Goal: Task Accomplishment & Management: Manage account settings

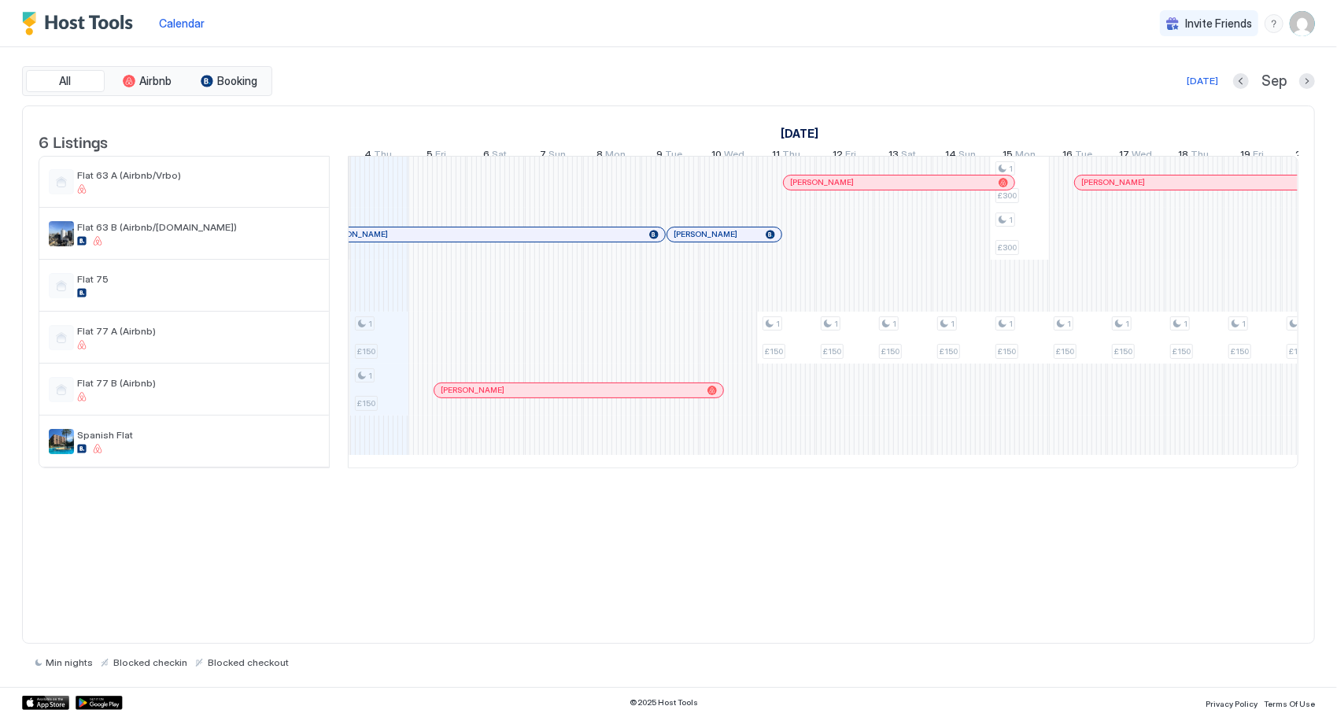
scroll to position [0, 885]
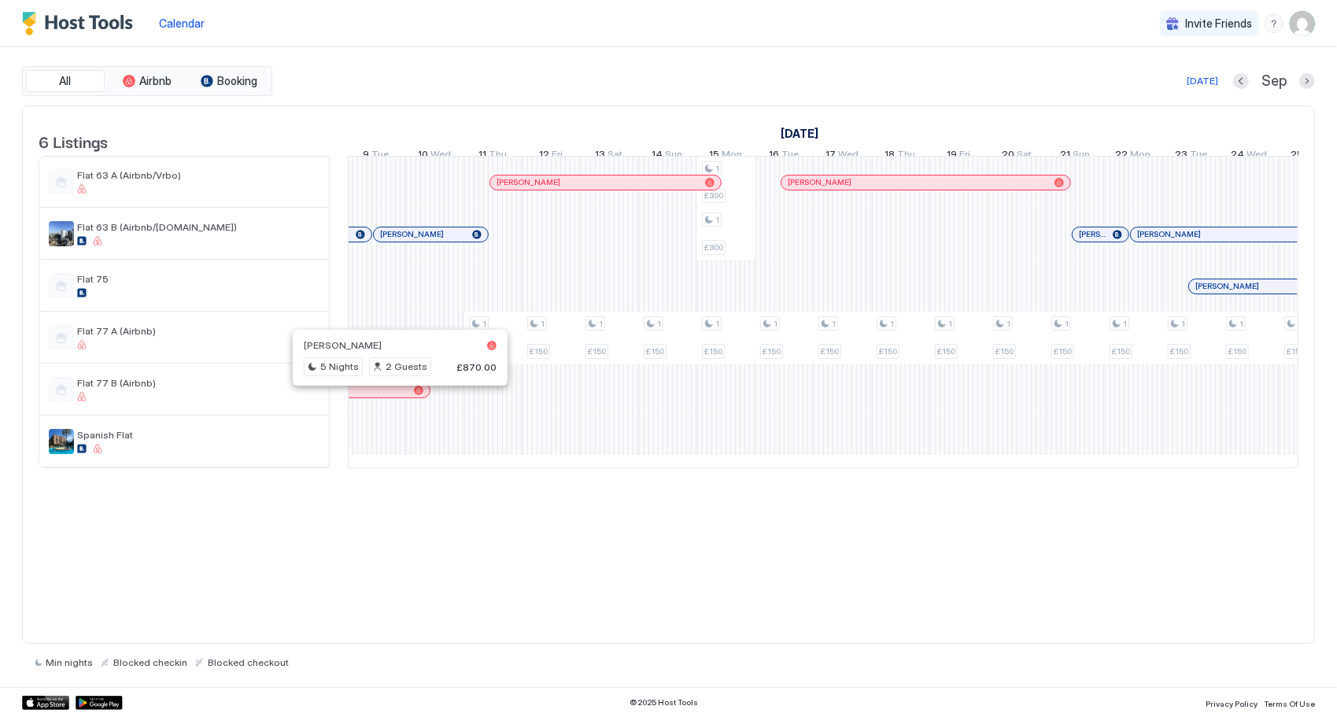
click at [1279, 85] on span "Sep" at bounding box center [1273, 81] width 25 height 18
click at [1207, 79] on div "[DATE]" at bounding box center [1202, 81] width 31 height 14
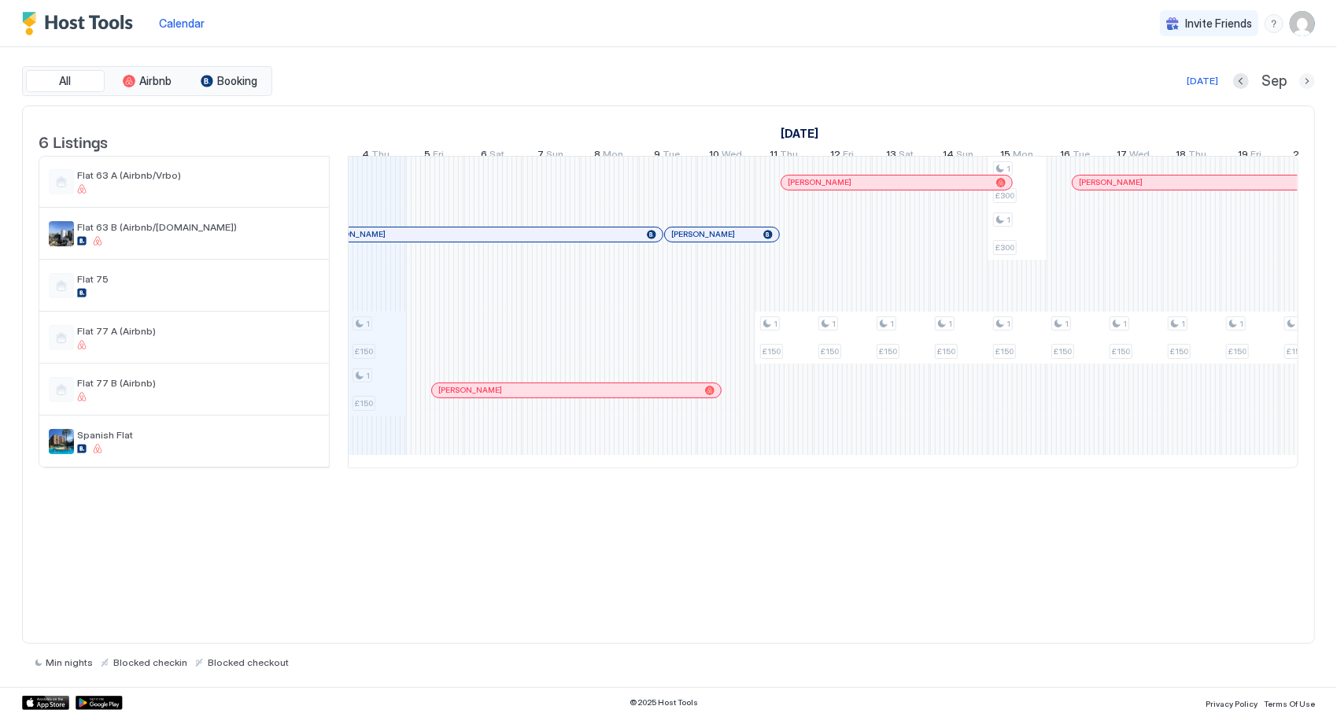
click at [1306, 82] on button "Next month" at bounding box center [1307, 81] width 16 height 16
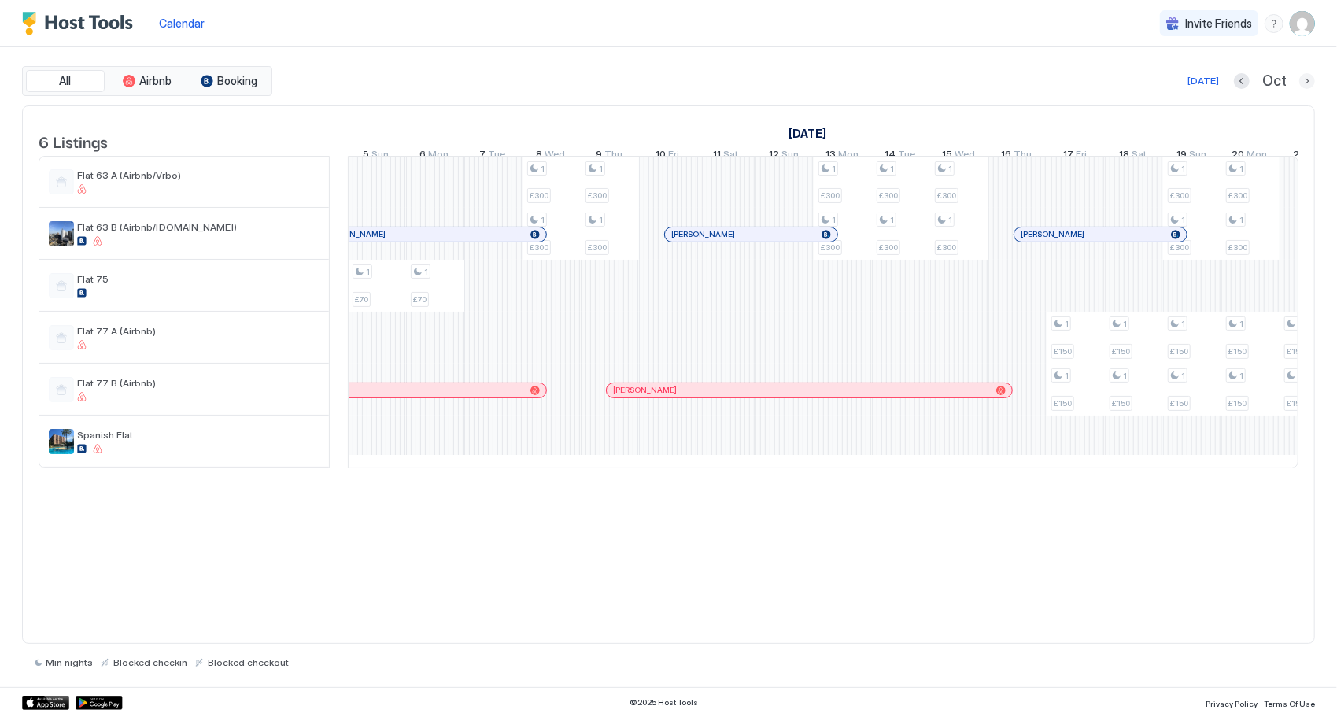
click at [1314, 85] on div "All Airbnb Booking [DATE] [DATE] Listings [DATE] [DATE] [DATE] 20 Sat 21 Sun 22…" at bounding box center [668, 367] width 1337 height 640
click at [1305, 85] on button "Next month" at bounding box center [1307, 81] width 16 height 16
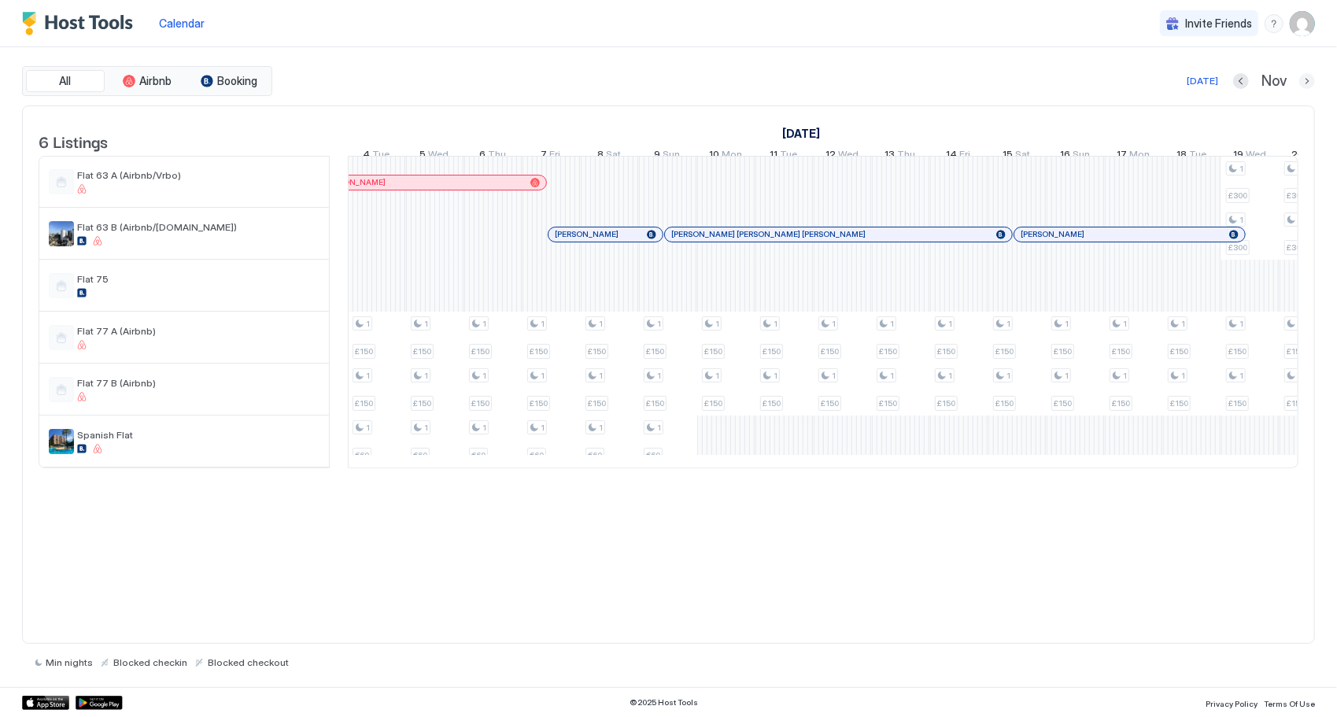
click at [1305, 85] on button "Next month" at bounding box center [1307, 81] width 16 height 16
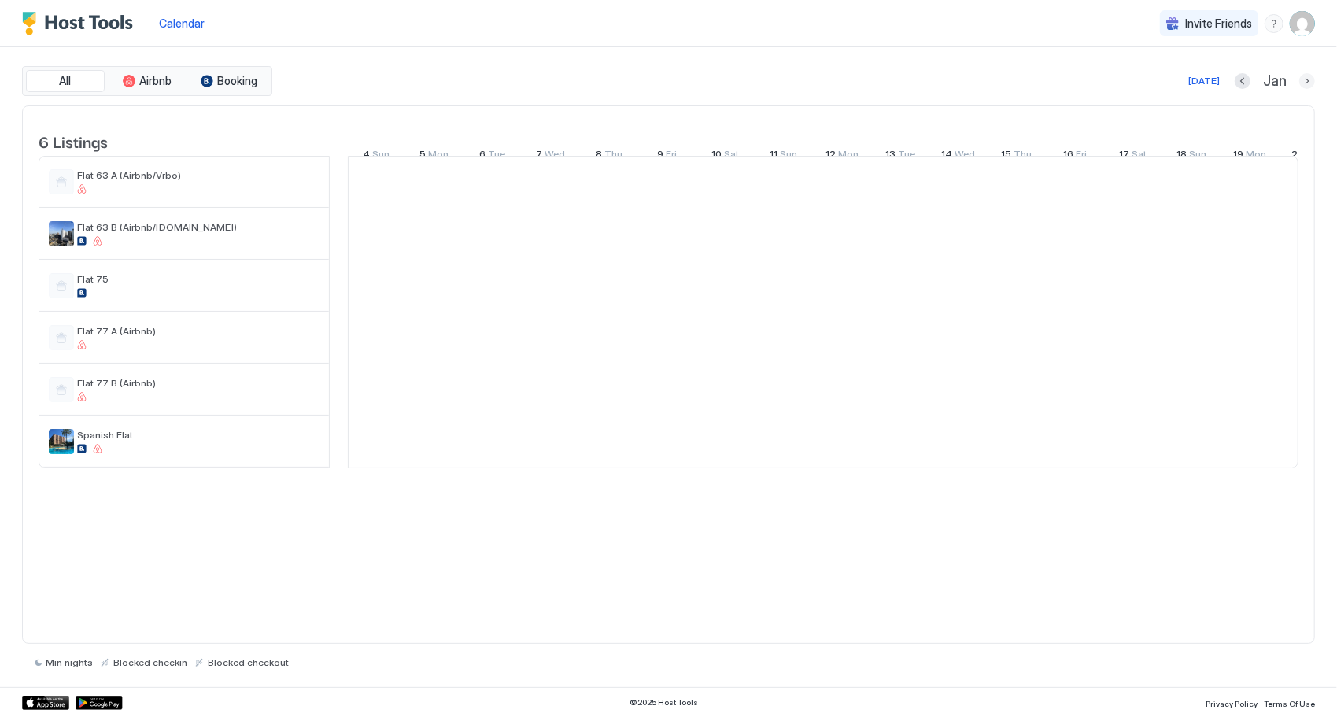
click at [1305, 83] on button "Next month" at bounding box center [1307, 81] width 16 height 16
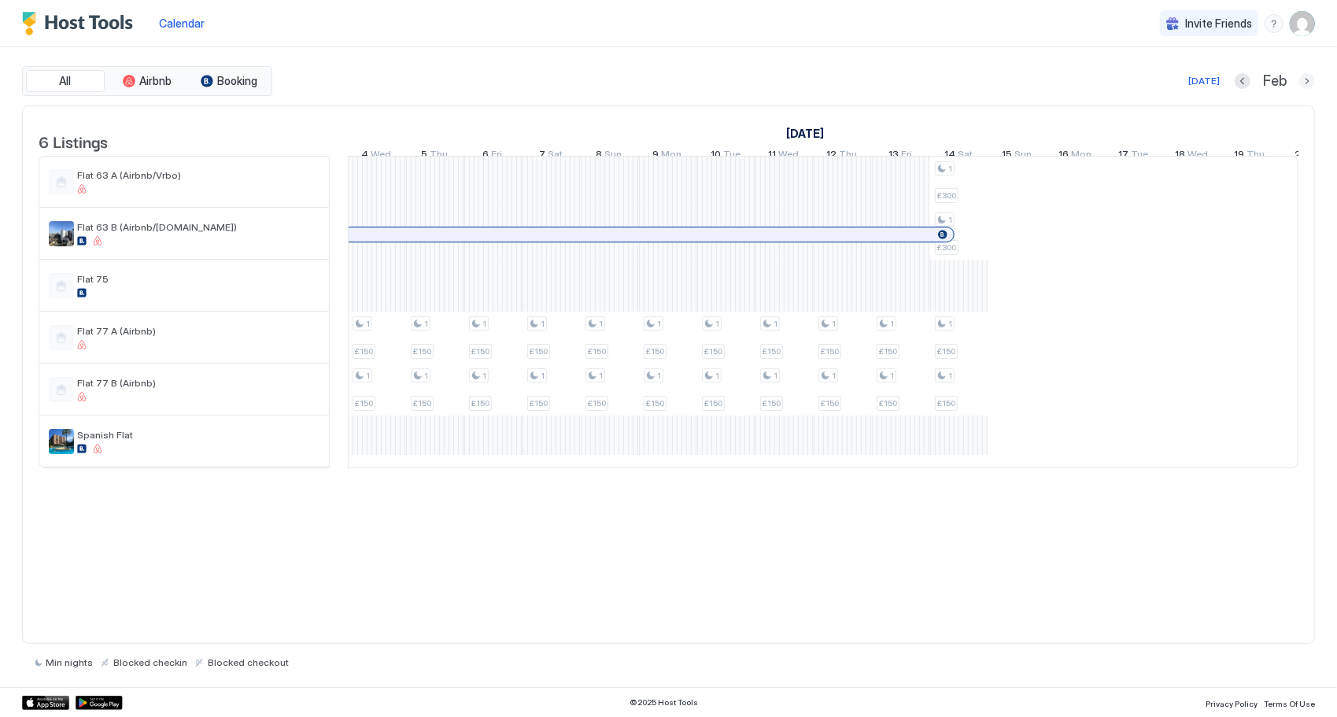
click at [1305, 82] on button "Next month" at bounding box center [1307, 81] width 16 height 16
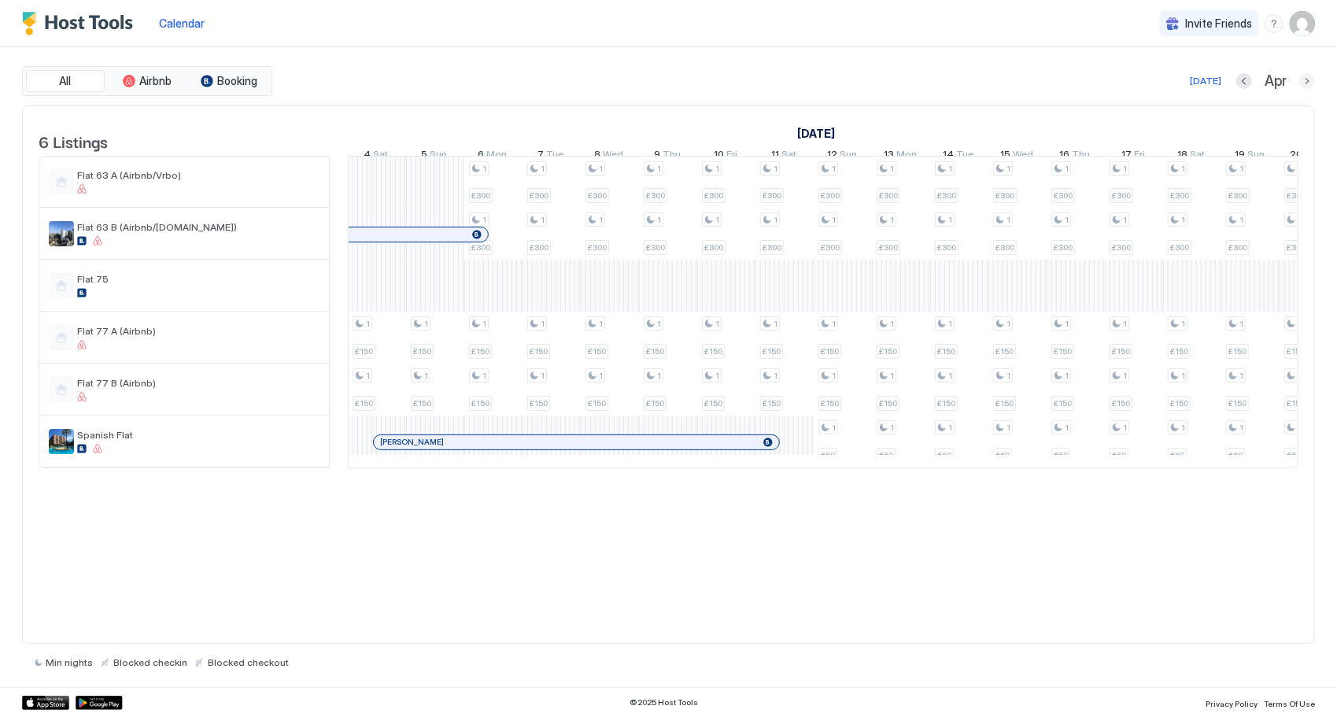
click at [1301, 83] on button "Next month" at bounding box center [1307, 81] width 16 height 16
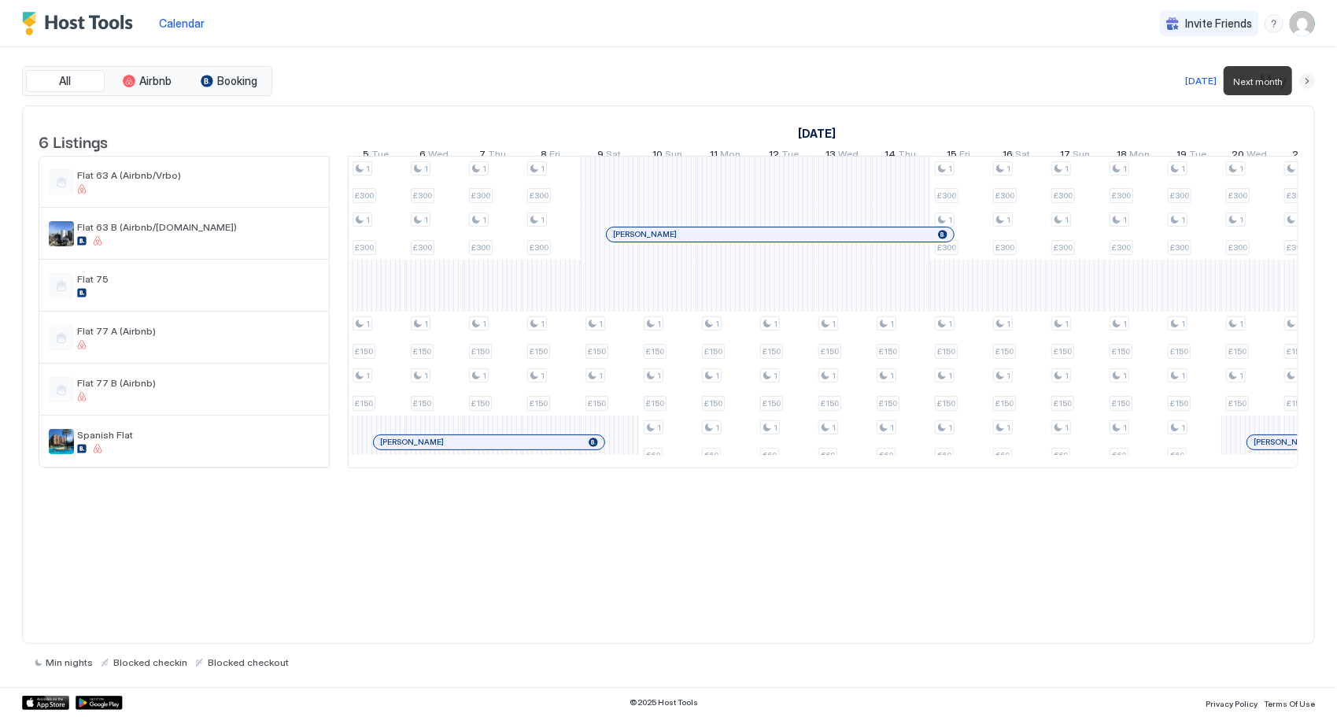
click at [1301, 83] on button "Next month" at bounding box center [1307, 81] width 16 height 16
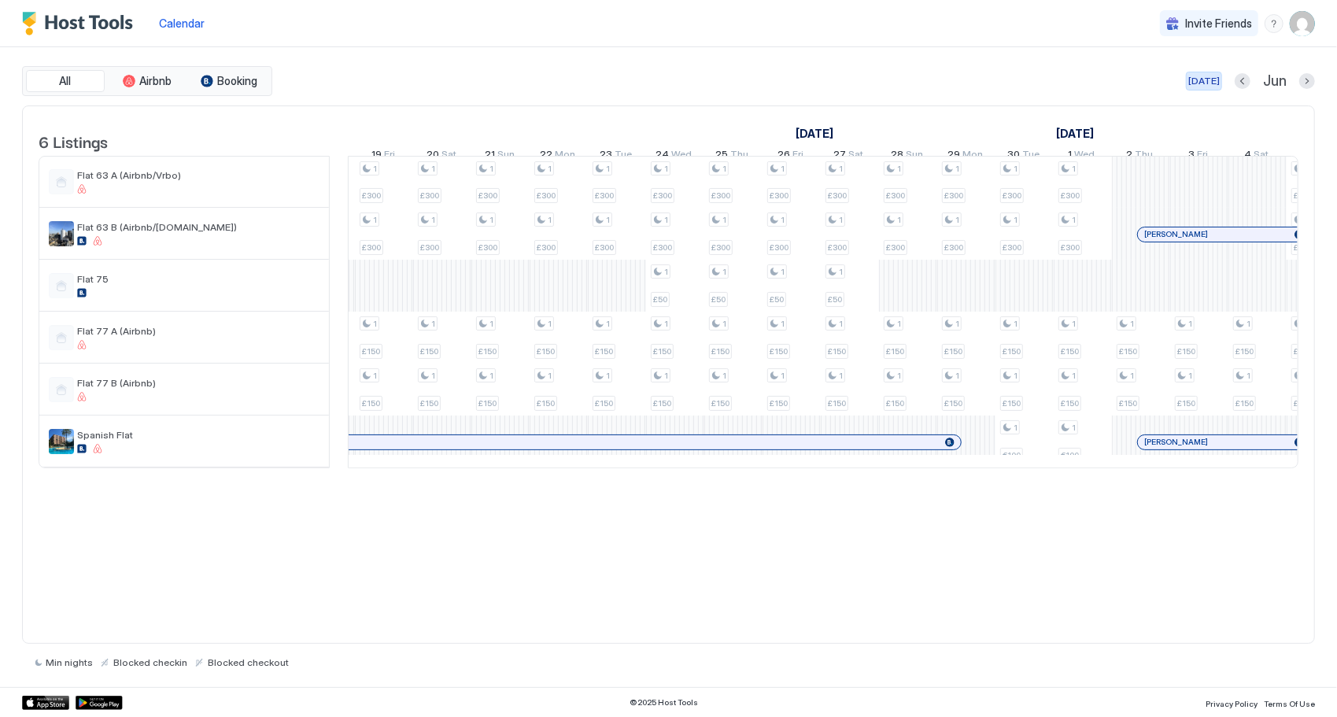
click at [1219, 85] on div "[DATE]" at bounding box center [1203, 81] width 31 height 14
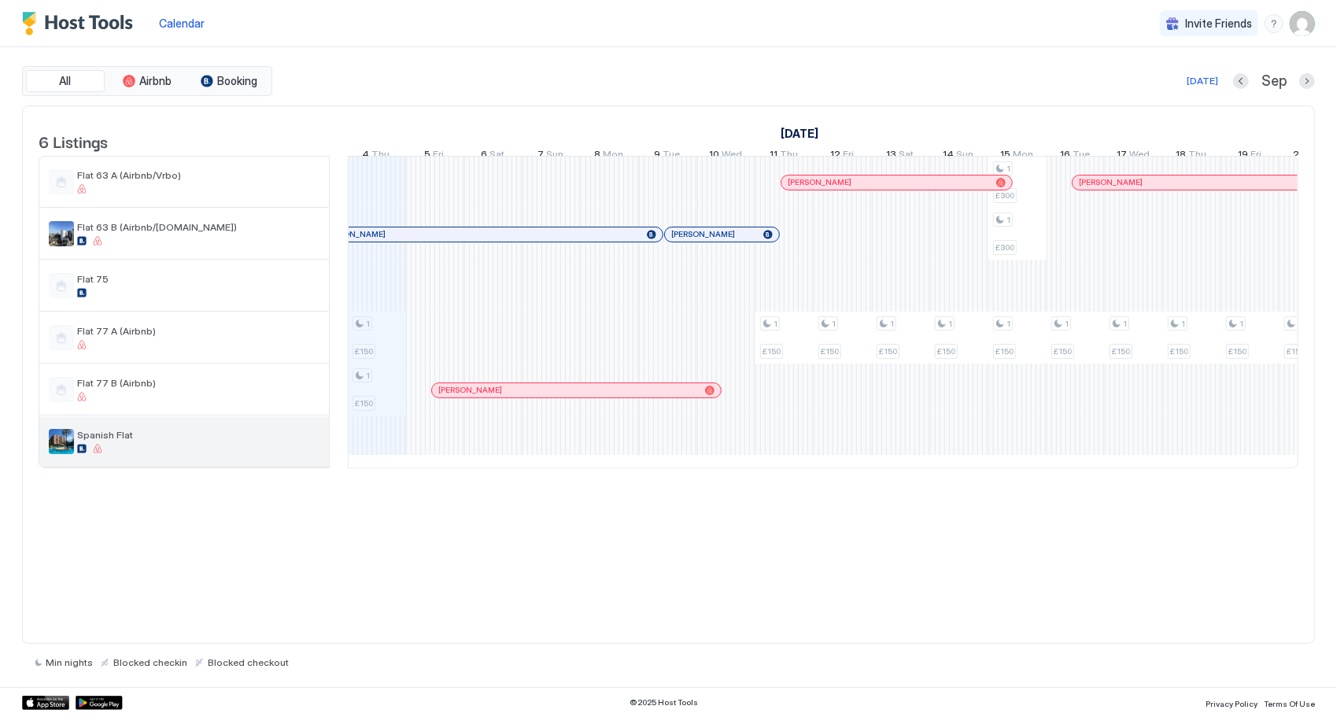
click at [190, 453] on div at bounding box center [198, 448] width 242 height 9
drag, startPoint x: 128, startPoint y: 450, endPoint x: 63, endPoint y: 444, distance: 65.6
click at [63, 444] on img "listing image" at bounding box center [61, 441] width 25 height 25
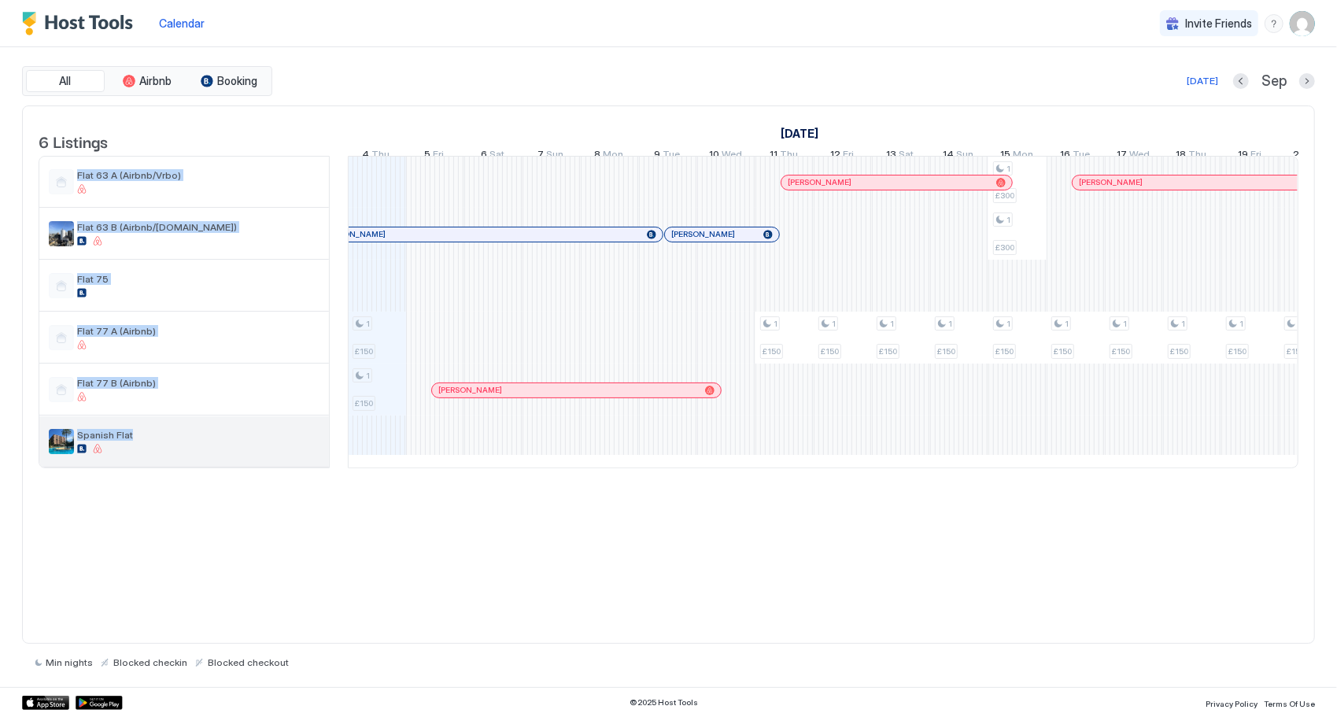
click at [61, 454] on img "listing image" at bounding box center [61, 441] width 25 height 25
drag, startPoint x: 268, startPoint y: 460, endPoint x: 137, endPoint y: 447, distance: 131.2
click at [138, 441] on span "Spanish Flat" at bounding box center [198, 435] width 242 height 12
click at [124, 441] on span "Spanish Flat" at bounding box center [198, 435] width 242 height 12
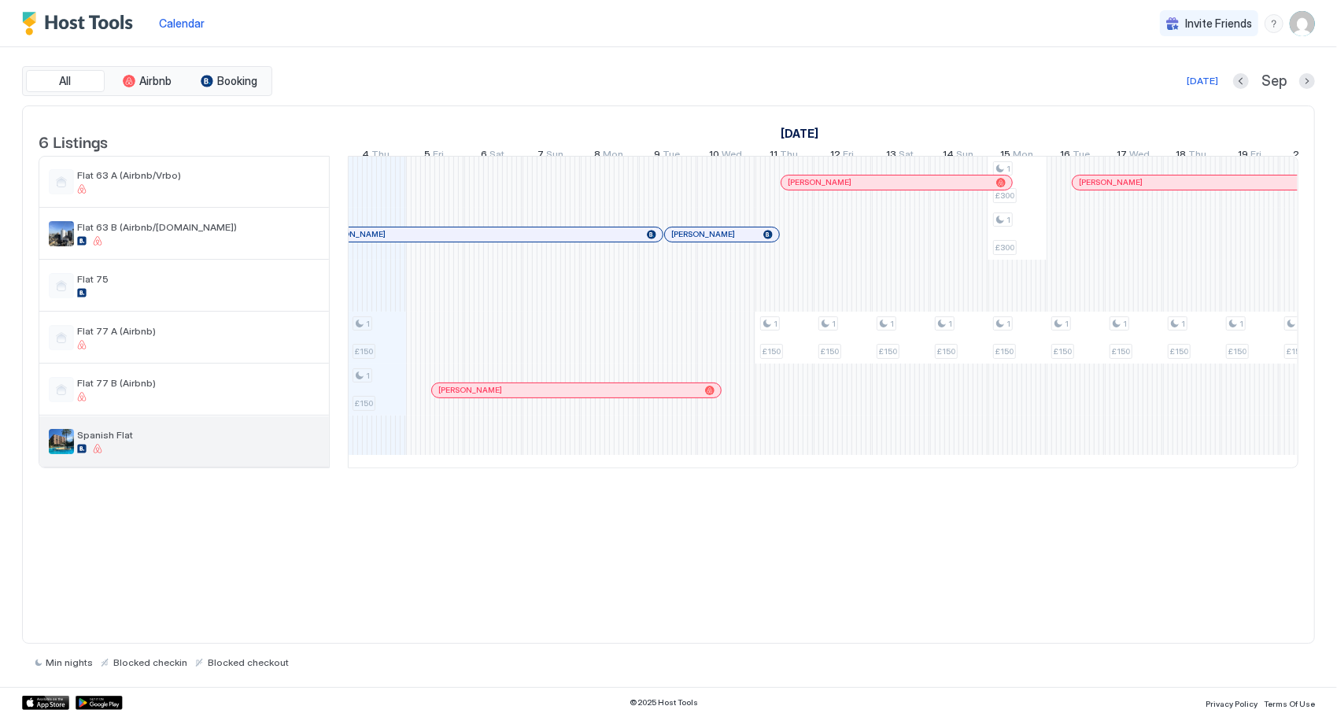
click at [121, 441] on span "Spanish Flat" at bounding box center [198, 435] width 242 height 12
click at [194, 11] on div "Calendar" at bounding box center [182, 23] width 58 height 29
click at [194, 20] on span "Calendar" at bounding box center [182, 23] width 46 height 13
click at [1302, 23] on img "User profile" at bounding box center [1302, 23] width 25 height 25
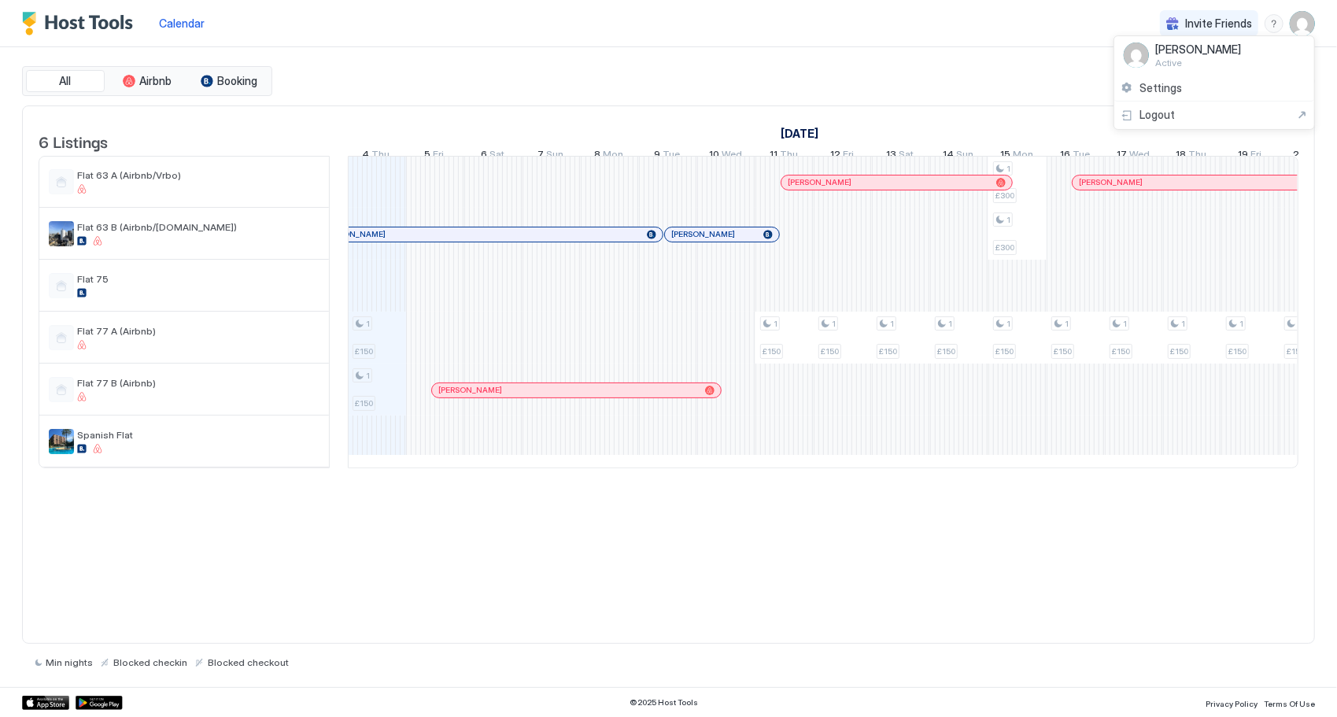
click at [83, 194] on div at bounding box center [668, 358] width 1337 height 717
click at [170, 197] on div at bounding box center [668, 358] width 1337 height 717
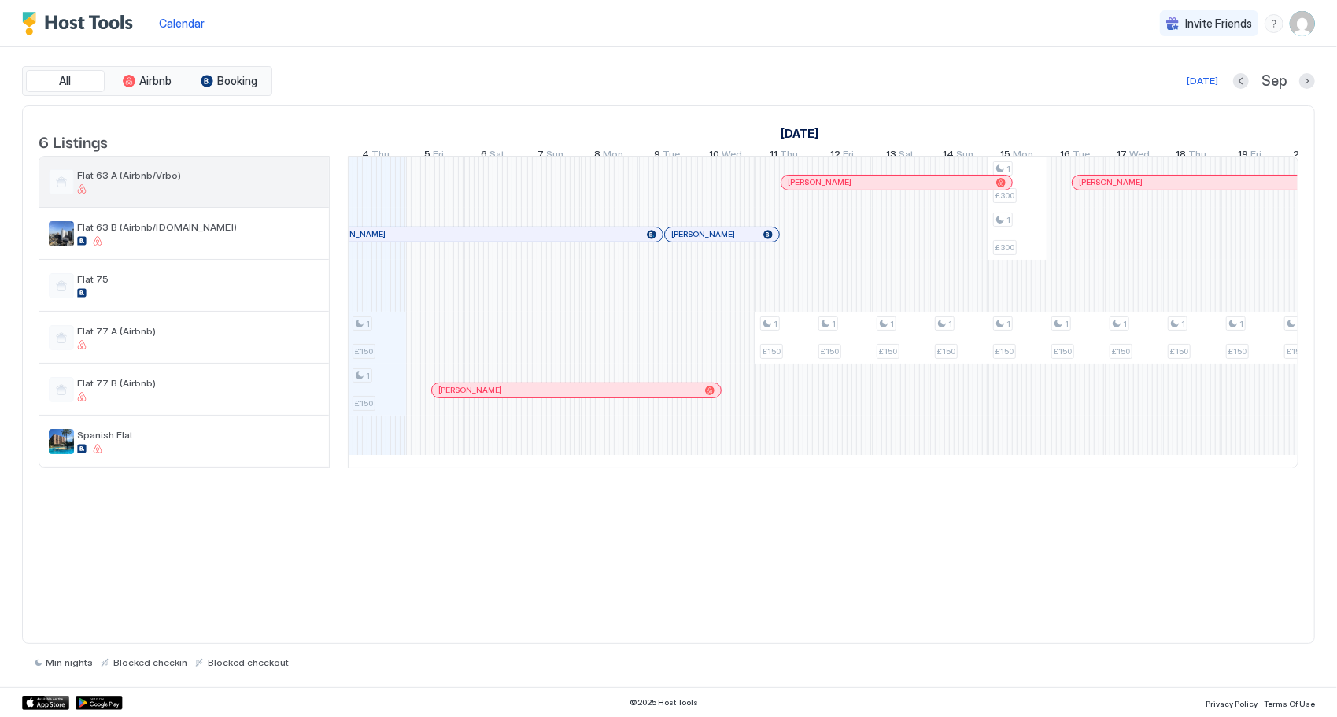
click at [171, 194] on div at bounding box center [198, 188] width 242 height 9
click at [172, 194] on div at bounding box center [198, 188] width 242 height 9
drag, startPoint x: 172, startPoint y: 197, endPoint x: 703, endPoint y: 482, distance: 602.7
click at [172, 194] on div at bounding box center [198, 188] width 242 height 9
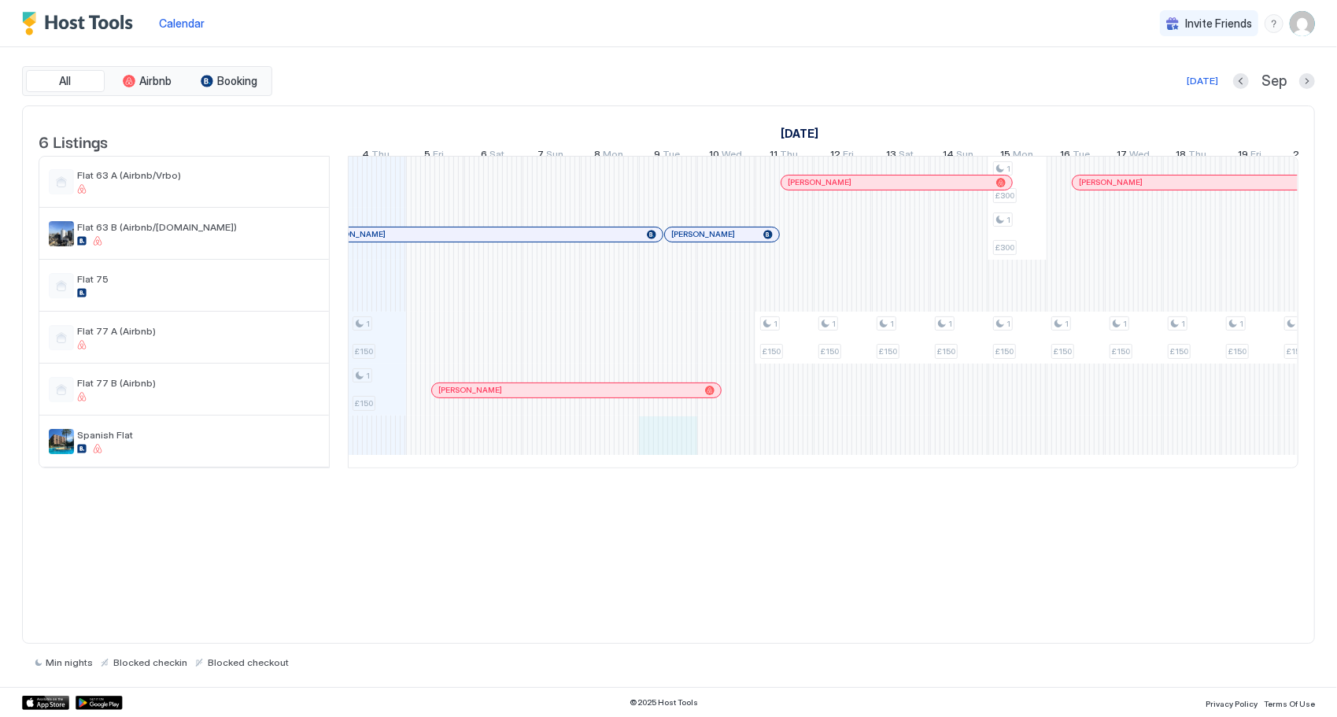
click at [685, 467] on div "1 £150 1 £150 1 £150 1 £150 1 £150 1 £150 1 £300 1 £300 1 £150 1 £150 1 £150 1 …" at bounding box center [1104, 312] width 3261 height 311
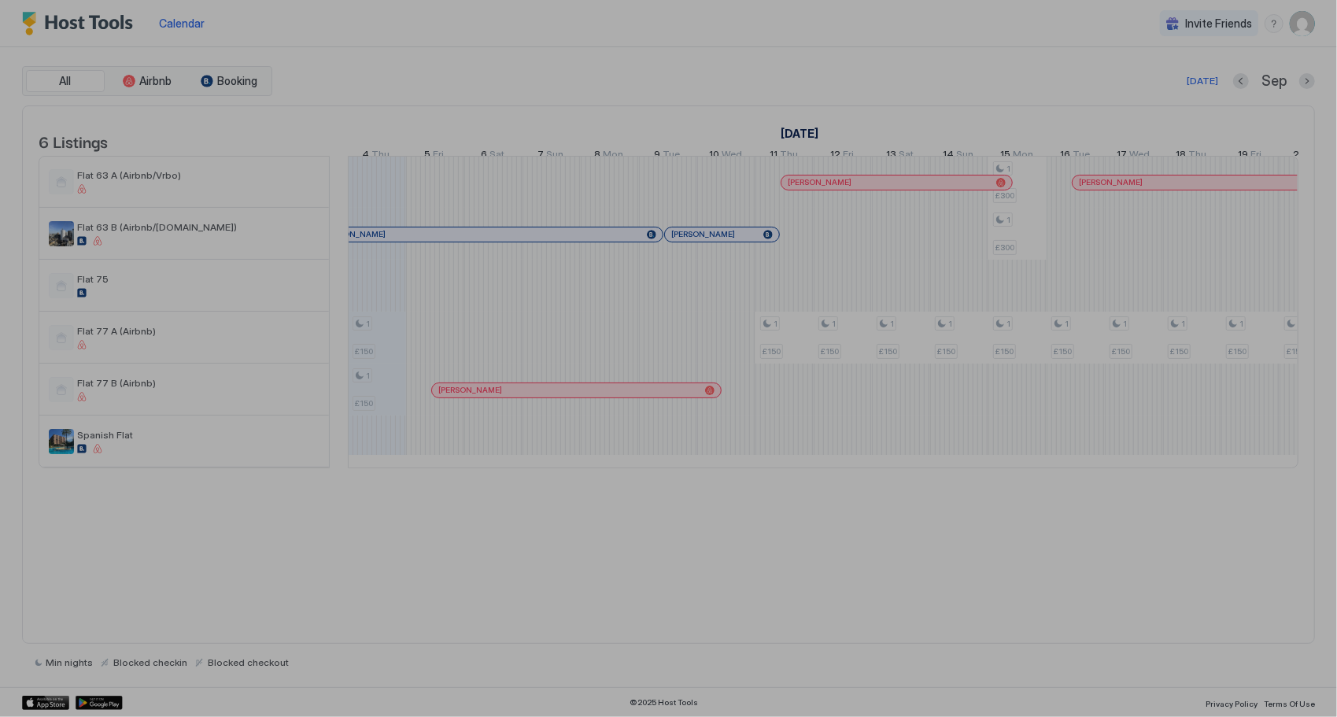
click at [686, 468] on div at bounding box center [668, 358] width 1337 height 717
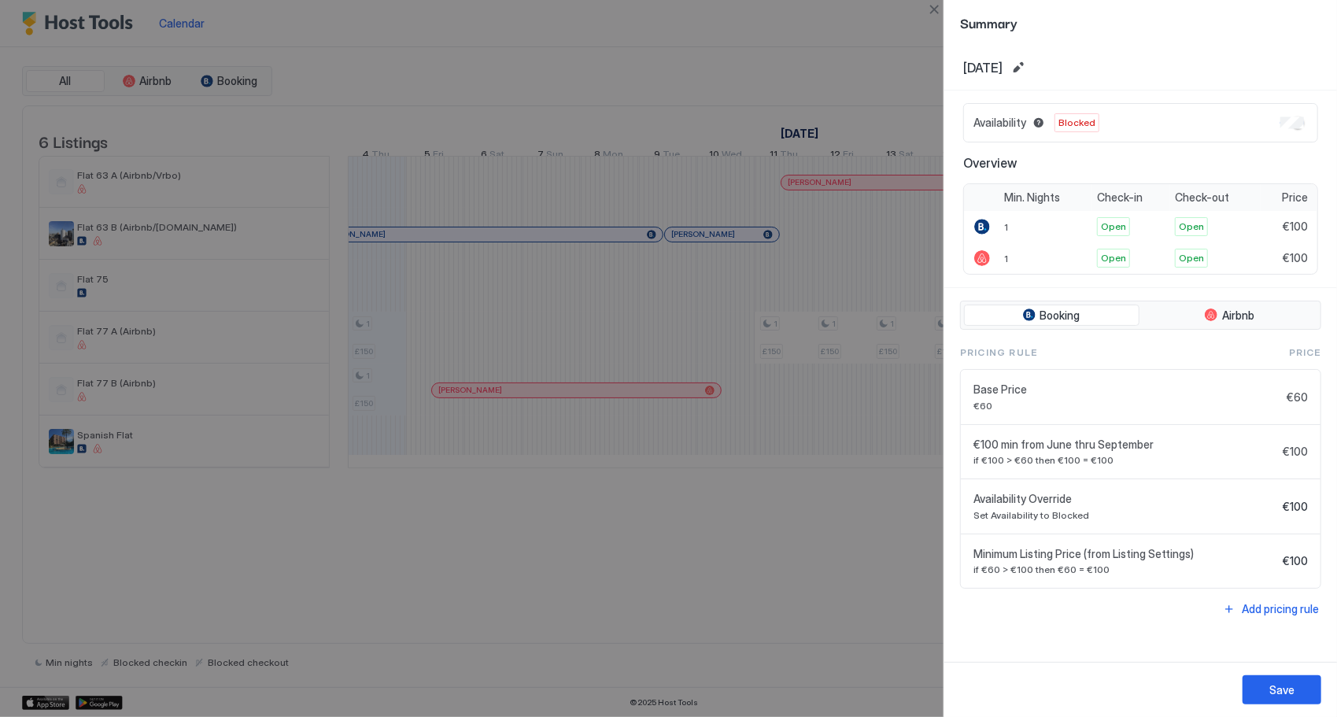
click at [774, 622] on div at bounding box center [668, 358] width 1337 height 717
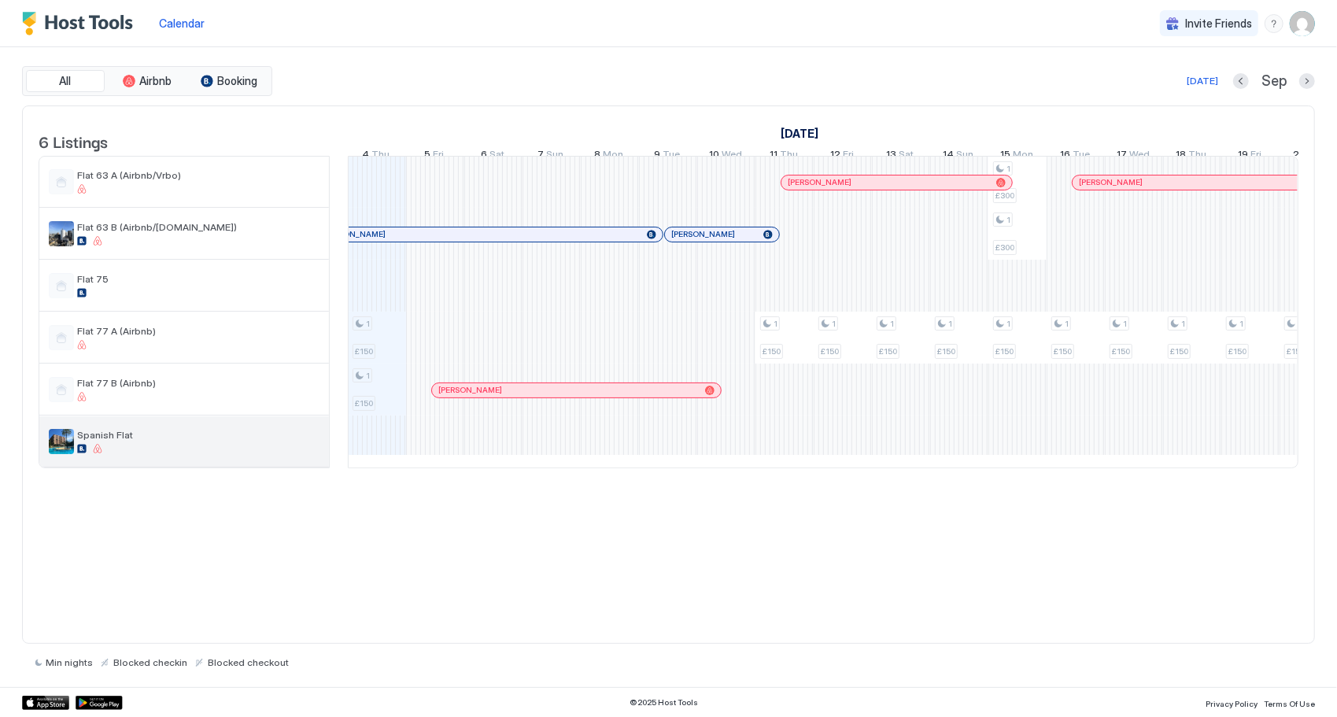
click at [206, 467] on div "Spanish Flat" at bounding box center [184, 441] width 290 height 50
drag, startPoint x: 83, startPoint y: 458, endPoint x: 389, endPoint y: 581, distance: 329.1
click at [483, 615] on div "6 Listings [DATE] [DATE] [DATE] 20 Wed 21 Thu 22 Fri 23 Sat 24 Sun 25 Mon 26 Tu…" at bounding box center [668, 374] width 1293 height 539
click at [71, 452] on img "listing image" at bounding box center [61, 441] width 25 height 25
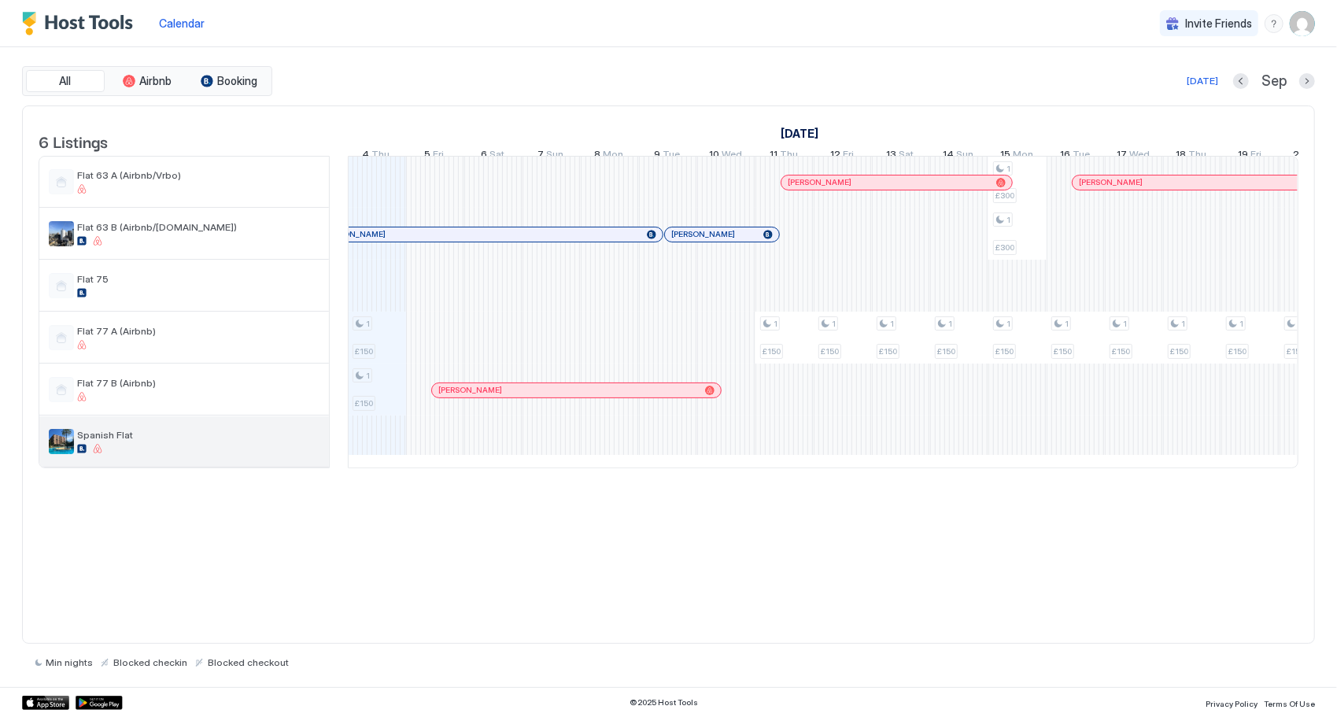
click at [72, 450] on img "listing image" at bounding box center [61, 441] width 25 height 25
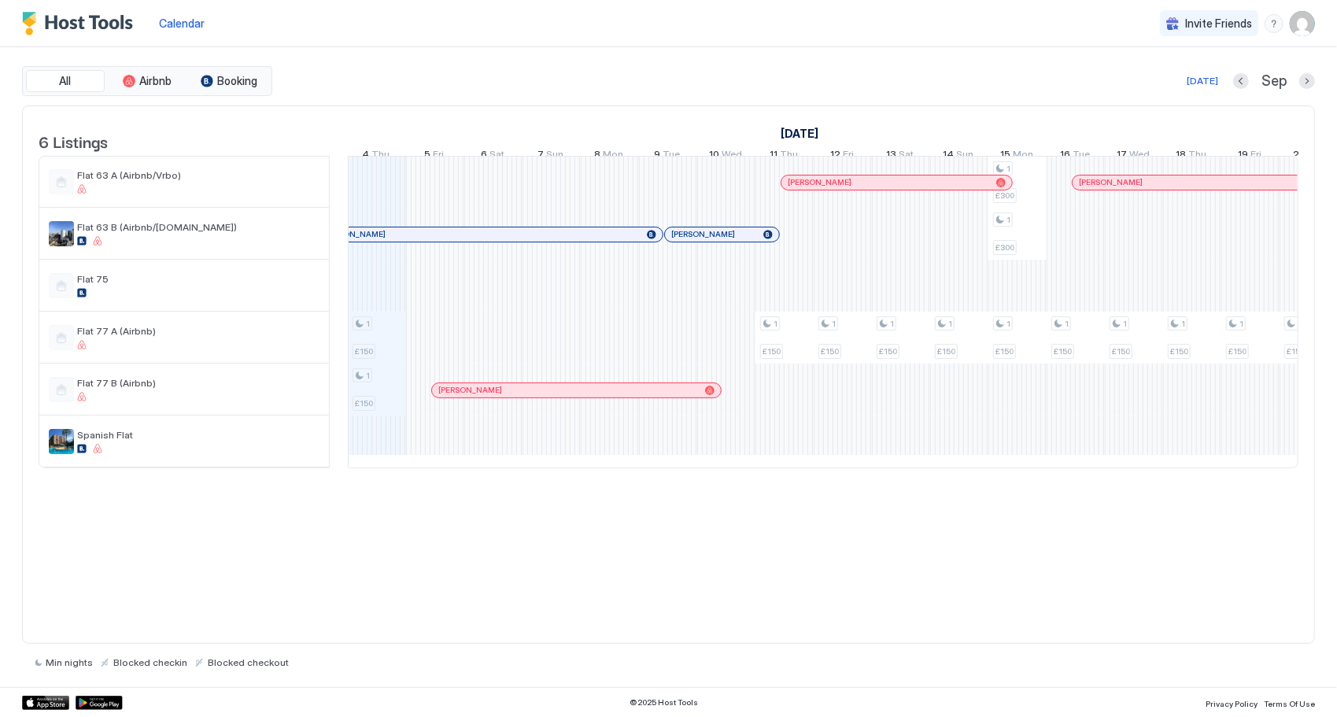
click at [1301, 23] on img "User profile" at bounding box center [1302, 23] width 25 height 25
click at [1264, 82] on div "Settings" at bounding box center [1214, 89] width 200 height 28
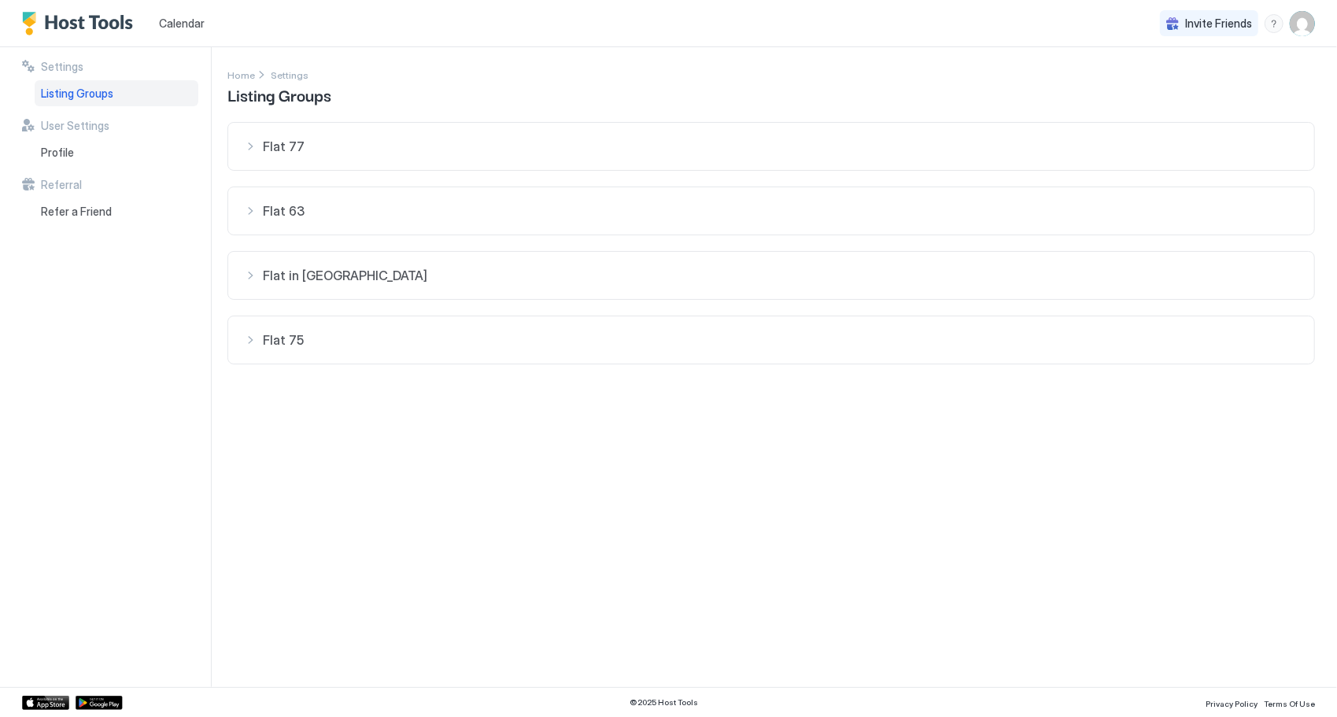
click at [254, 282] on div "Flat in [GEOGRAPHIC_DATA]" at bounding box center [771, 276] width 1054 height 16
click at [286, 261] on button "Flat in [GEOGRAPHIC_DATA]" at bounding box center [771, 275] width 1086 height 47
click at [249, 81] on link "Home" at bounding box center [241, 74] width 28 height 17
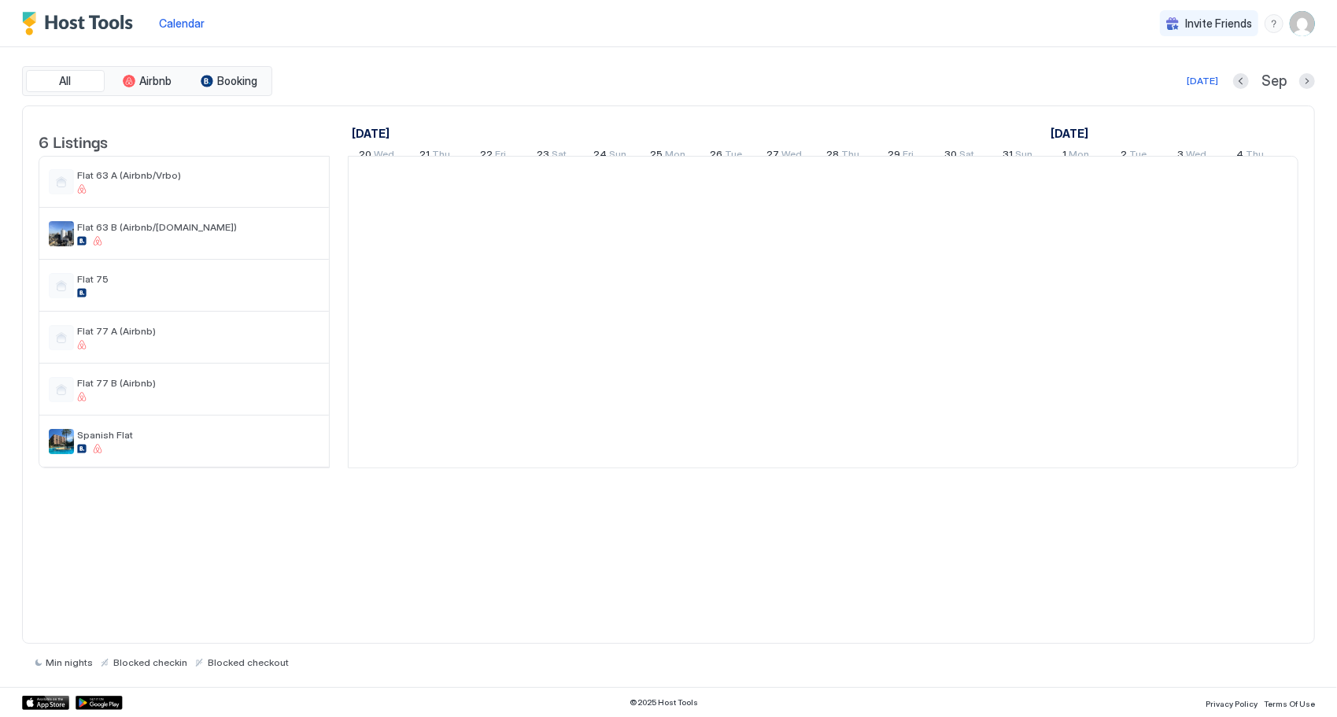
scroll to position [0, 874]
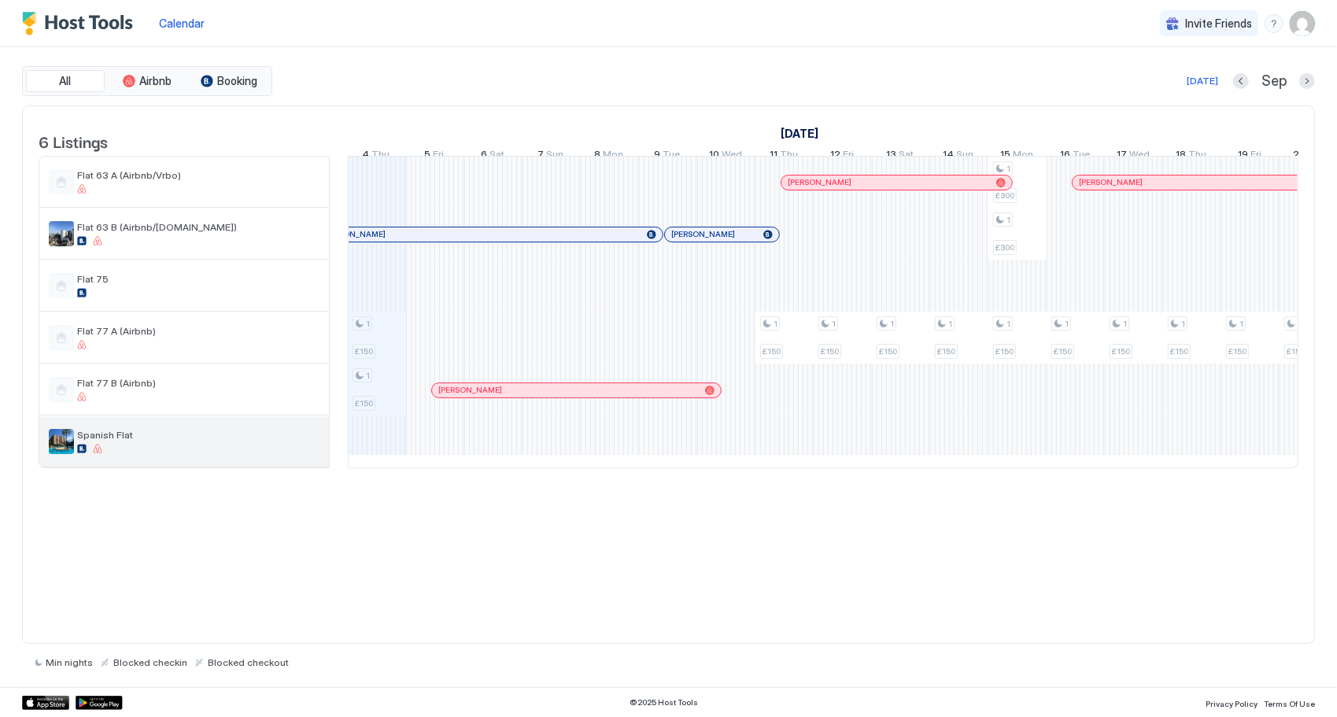
click at [215, 453] on div at bounding box center [198, 448] width 242 height 9
drag, startPoint x: 214, startPoint y: 456, endPoint x: 79, endPoint y: 444, distance: 135.9
click at [79, 441] on span "Spanish Flat" at bounding box center [198, 435] width 242 height 12
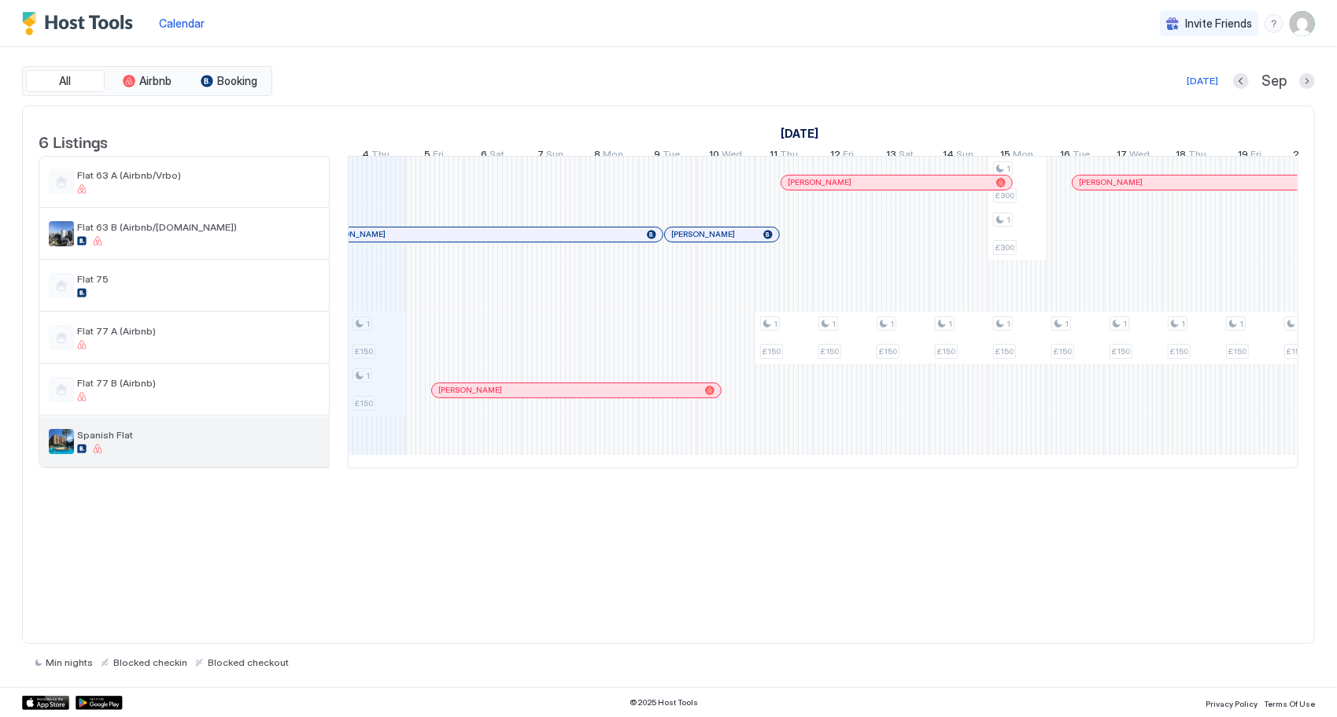
drag, startPoint x: 79, startPoint y: 444, endPoint x: 42, endPoint y: 452, distance: 37.0
click at [42, 452] on div "Spanish Flat" at bounding box center [184, 441] width 290 height 50
click at [57, 452] on img "listing image" at bounding box center [61, 441] width 25 height 25
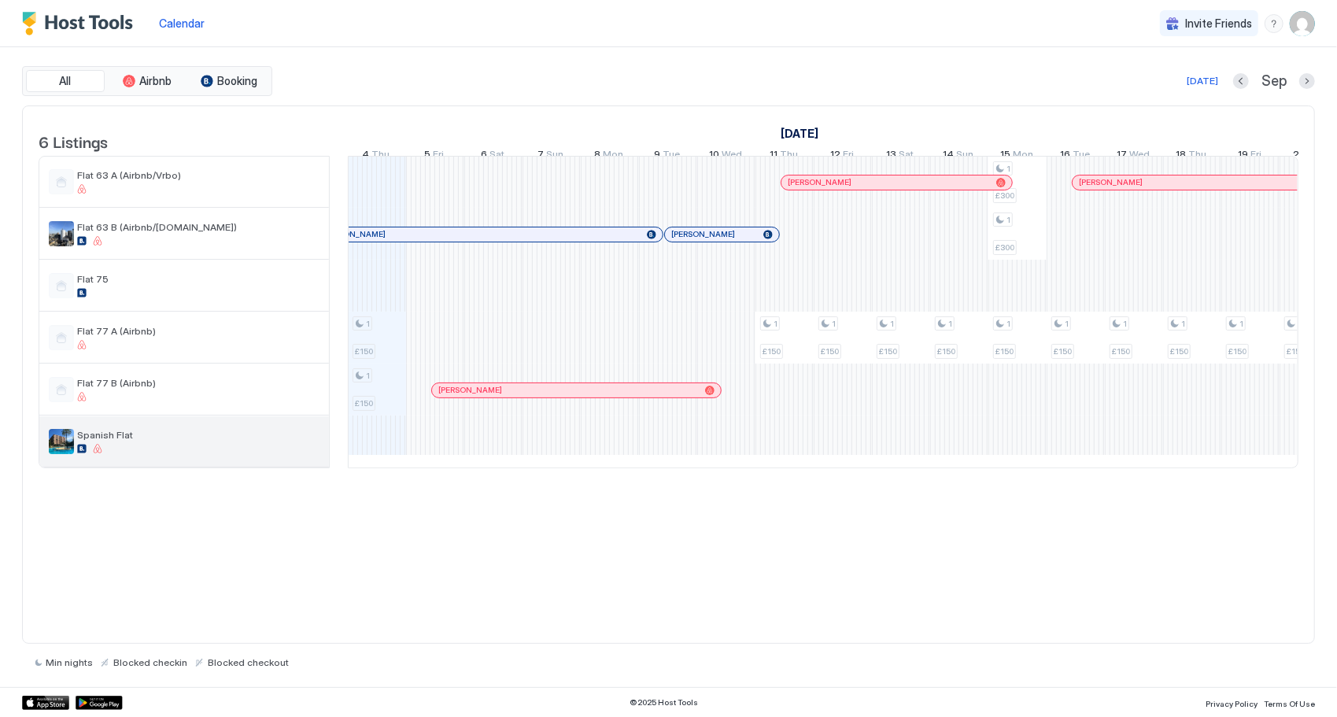
click at [57, 452] on img "listing image" at bounding box center [61, 441] width 25 height 25
click at [1316, 22] on div "Calendar Invite Friends SS" at bounding box center [668, 23] width 1337 height 47
click at [1298, 34] on img "User profile" at bounding box center [1302, 23] width 25 height 25
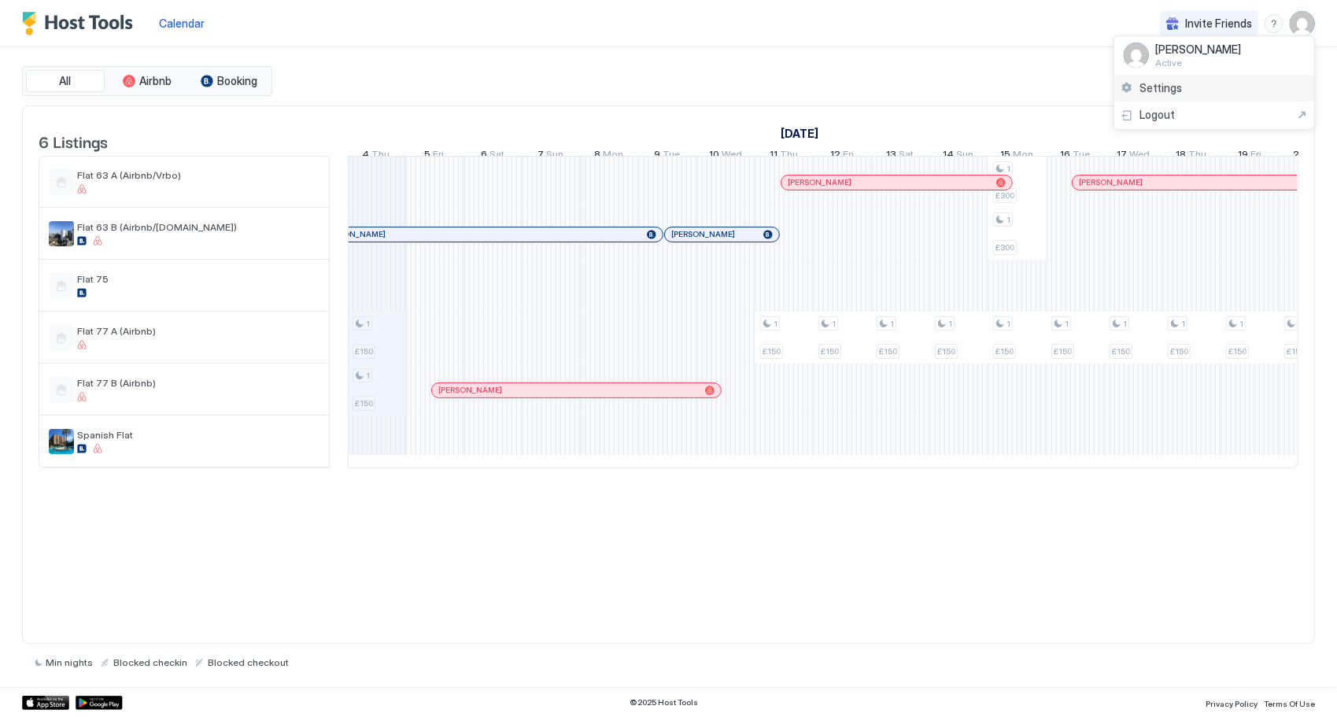
click at [1273, 90] on div "Settings" at bounding box center [1214, 89] width 200 height 28
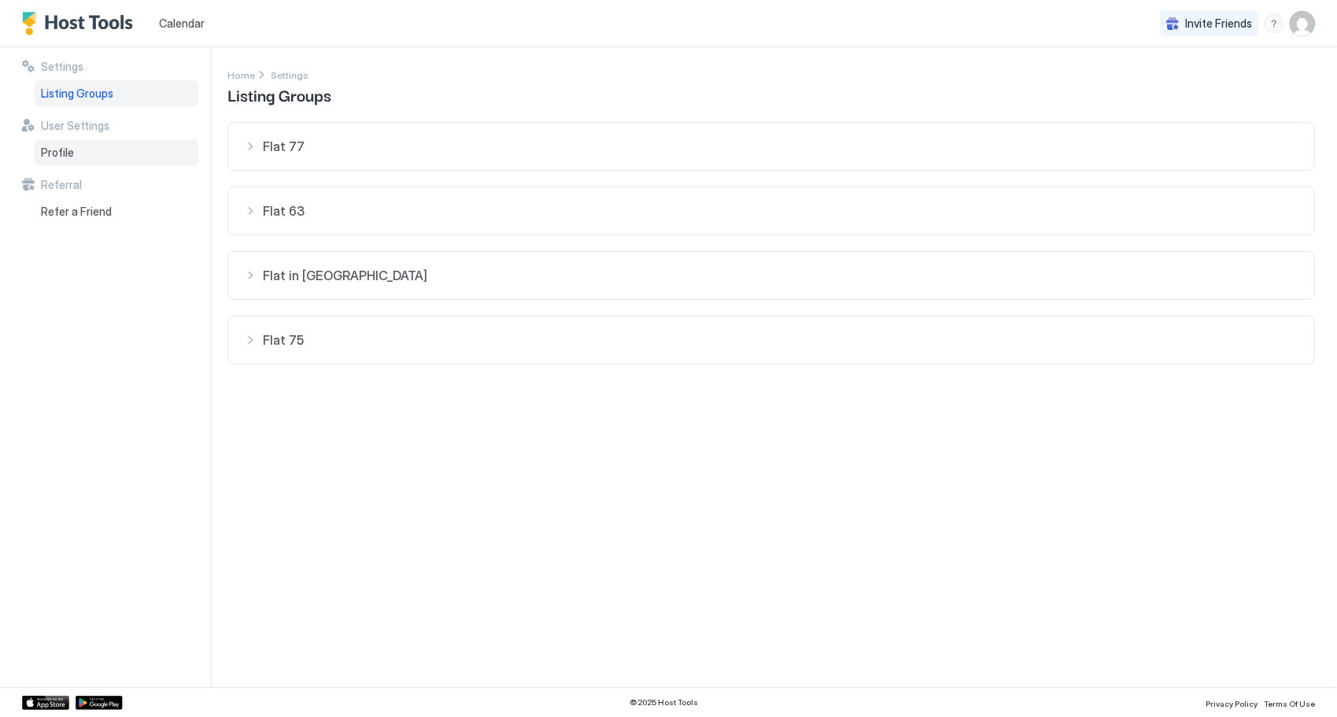
click at [93, 159] on div "Profile" at bounding box center [117, 152] width 164 height 27
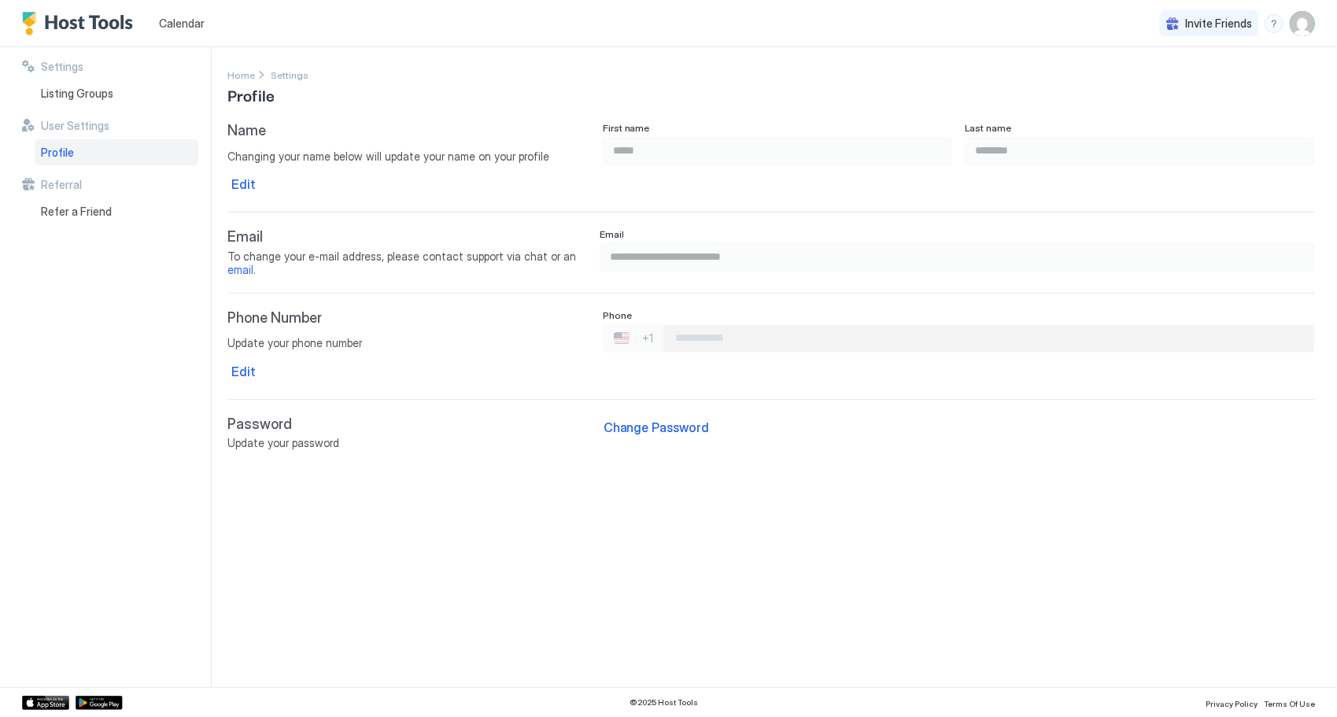
click at [113, 24] on img "Host Tools Logo" at bounding box center [81, 24] width 118 height 24
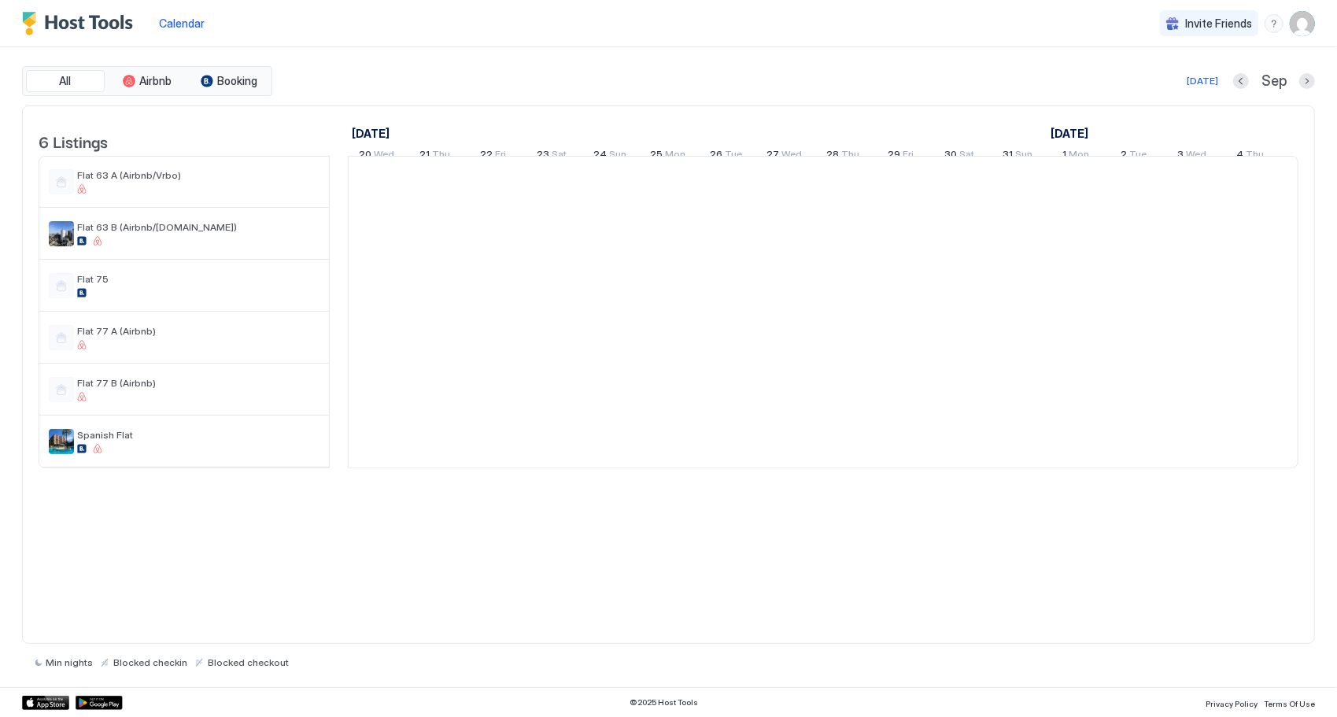
scroll to position [0, 874]
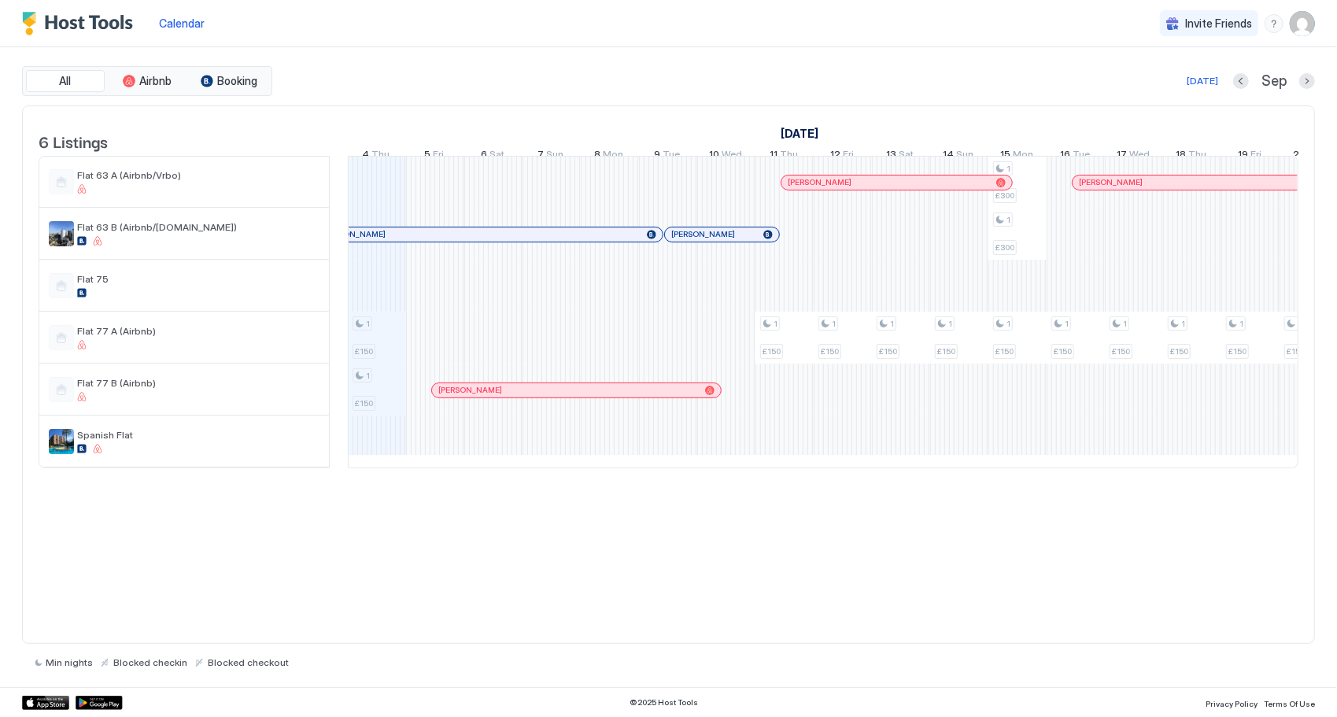
drag, startPoint x: 80, startPoint y: 460, endPoint x: 391, endPoint y: 555, distance: 325.1
click at [389, 624] on div "6 Listings [DATE] [DATE] [DATE] 20 Wed 21 Thu 22 Fri 23 Sat 24 Sun 25 Mon 26 Tu…" at bounding box center [668, 374] width 1293 height 539
click at [481, 464] on div "1 £150 1 £150 1 £150 1 £150 1 £150 1 £150 1 £300 1 £300 1 £150 1 £150 1 £150 1 …" at bounding box center [1104, 312] width 3261 height 311
click at [482, 463] on div at bounding box center [668, 358] width 1337 height 717
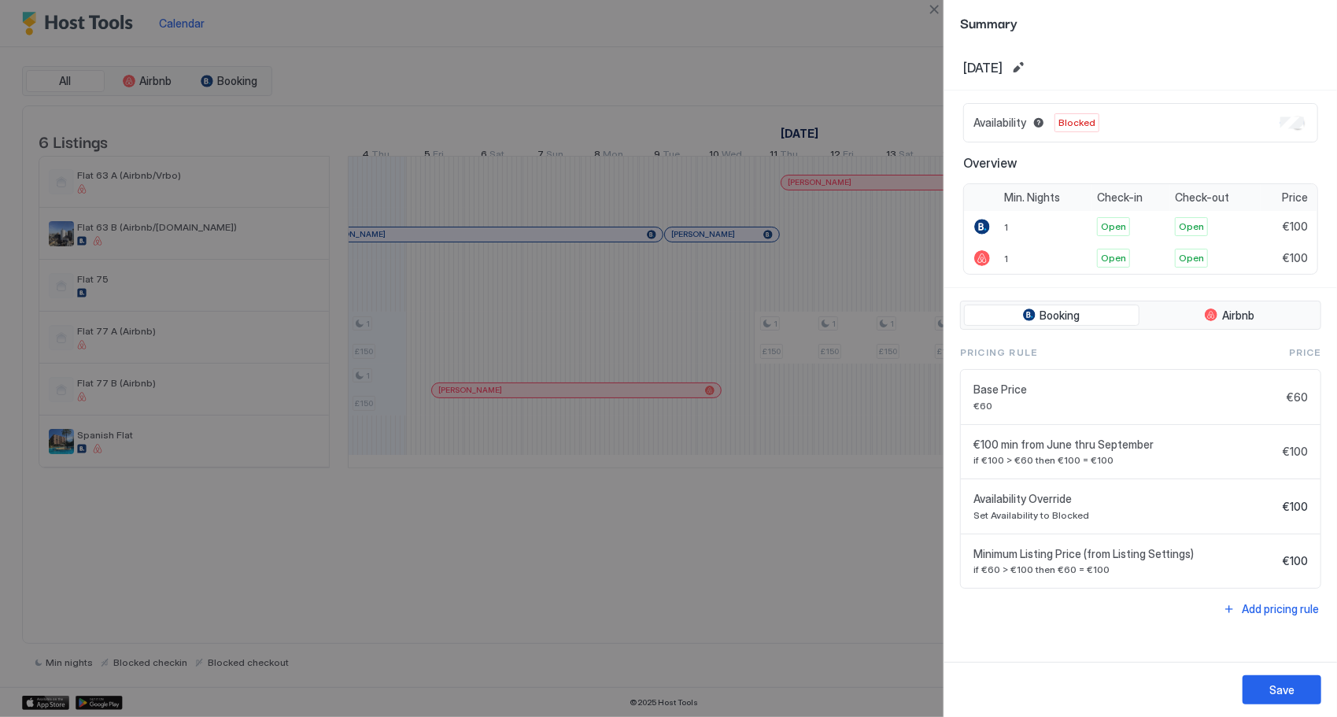
drag, startPoint x: 1259, startPoint y: 437, endPoint x: 1053, endPoint y: 442, distance: 206.2
click at [1053, 442] on span "€100 min from June thru September" at bounding box center [1124, 444] width 303 height 14
drag, startPoint x: 1053, startPoint y: 442, endPoint x: 1229, endPoint y: 429, distance: 176.8
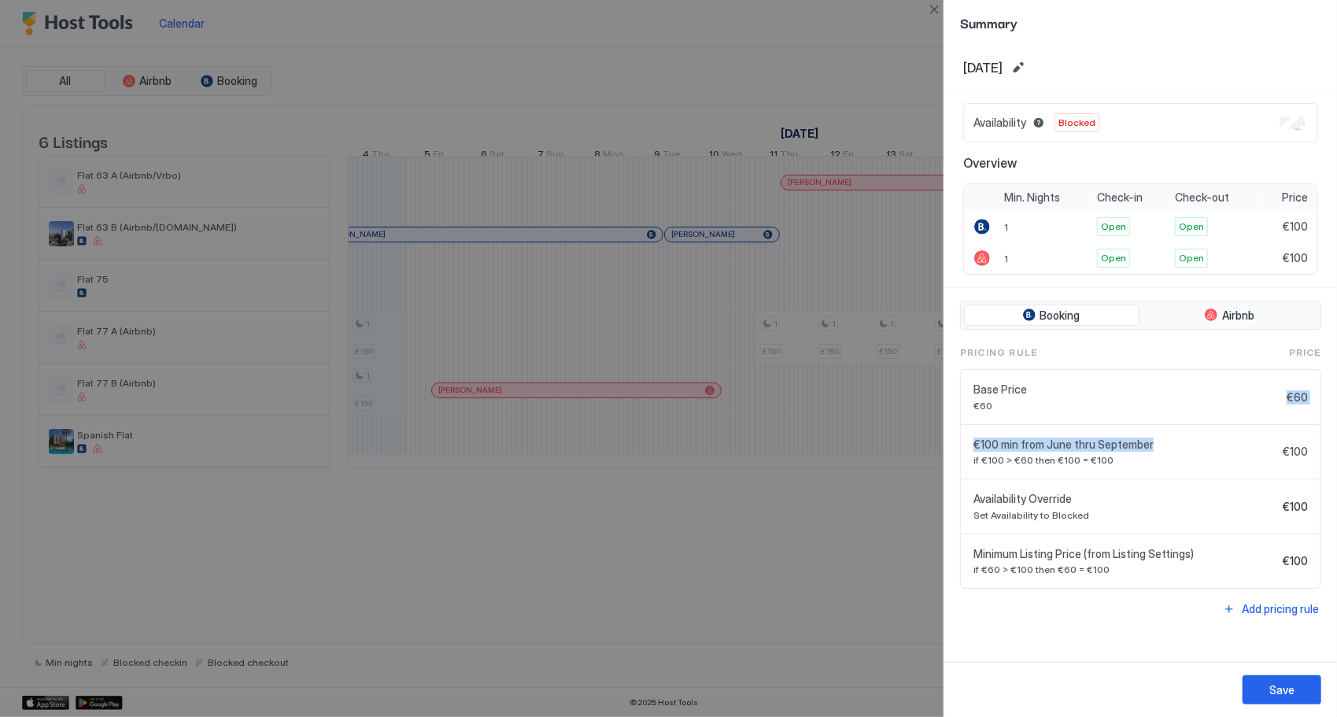
click at [1229, 429] on div "Base Price €60 €60 €100 min from June thru September if €100 > €60 then €100 = …" at bounding box center [1140, 479] width 361 height 220
click at [1125, 461] on span "if €100 > €60 then €100 = €100" at bounding box center [1124, 460] width 303 height 12
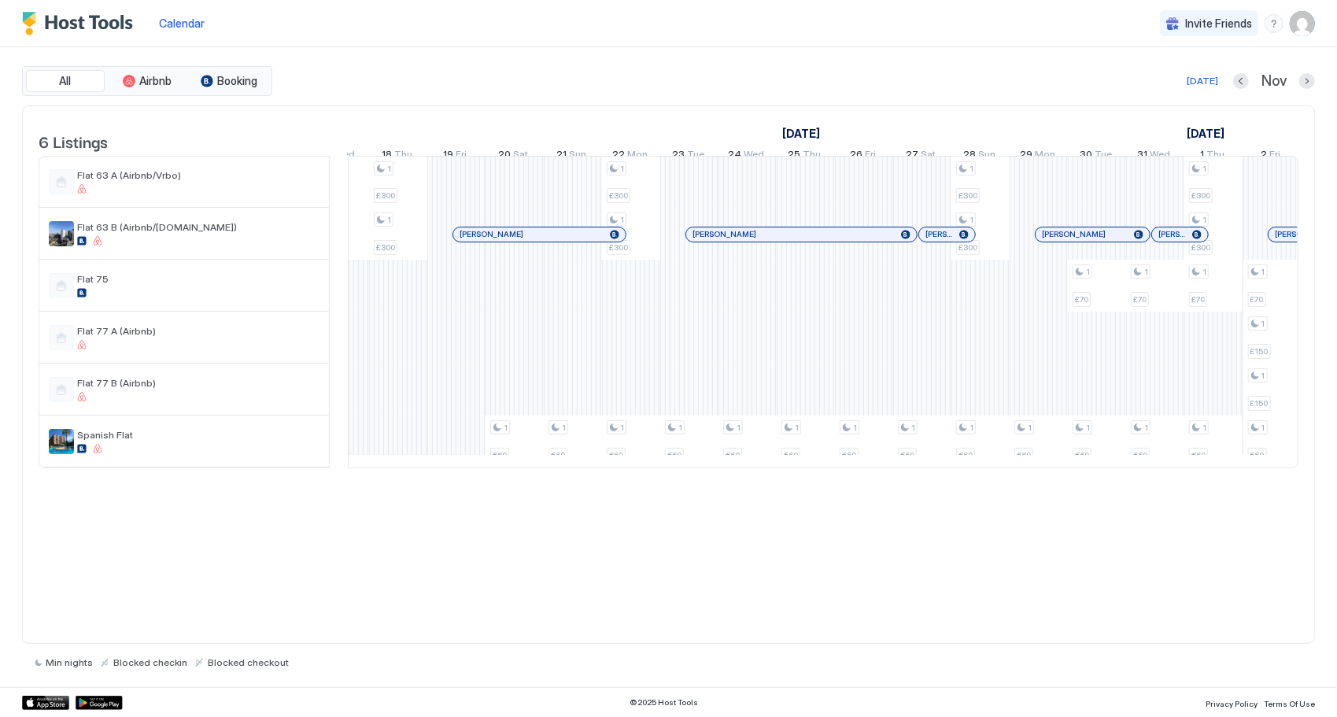
scroll to position [0, 1107]
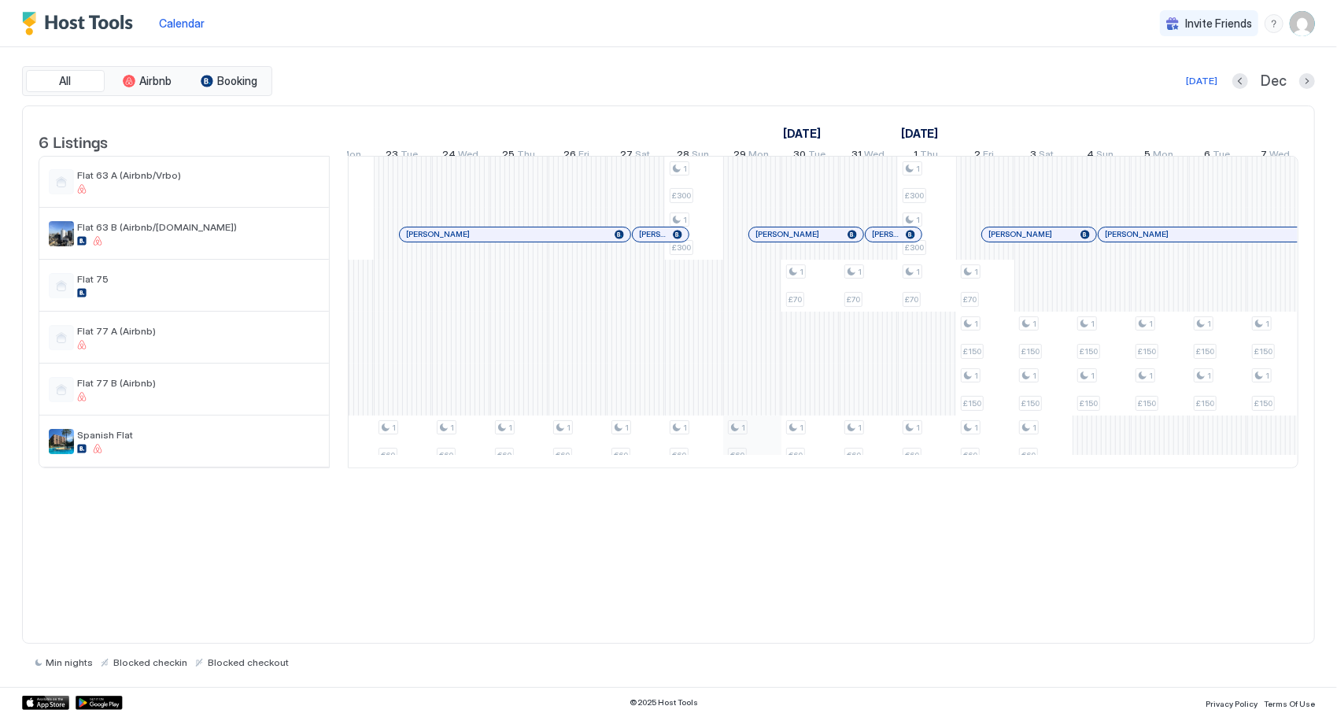
click at [723, 452] on div "1 £150 1 £150 1 £150 1 £150 1 £300 1 £300 1 £150 1 £150 1 £300 1 £300 1 £300 1 …" at bounding box center [548, 312] width 3261 height 311
click at [722, 452] on div at bounding box center [668, 358] width 1337 height 717
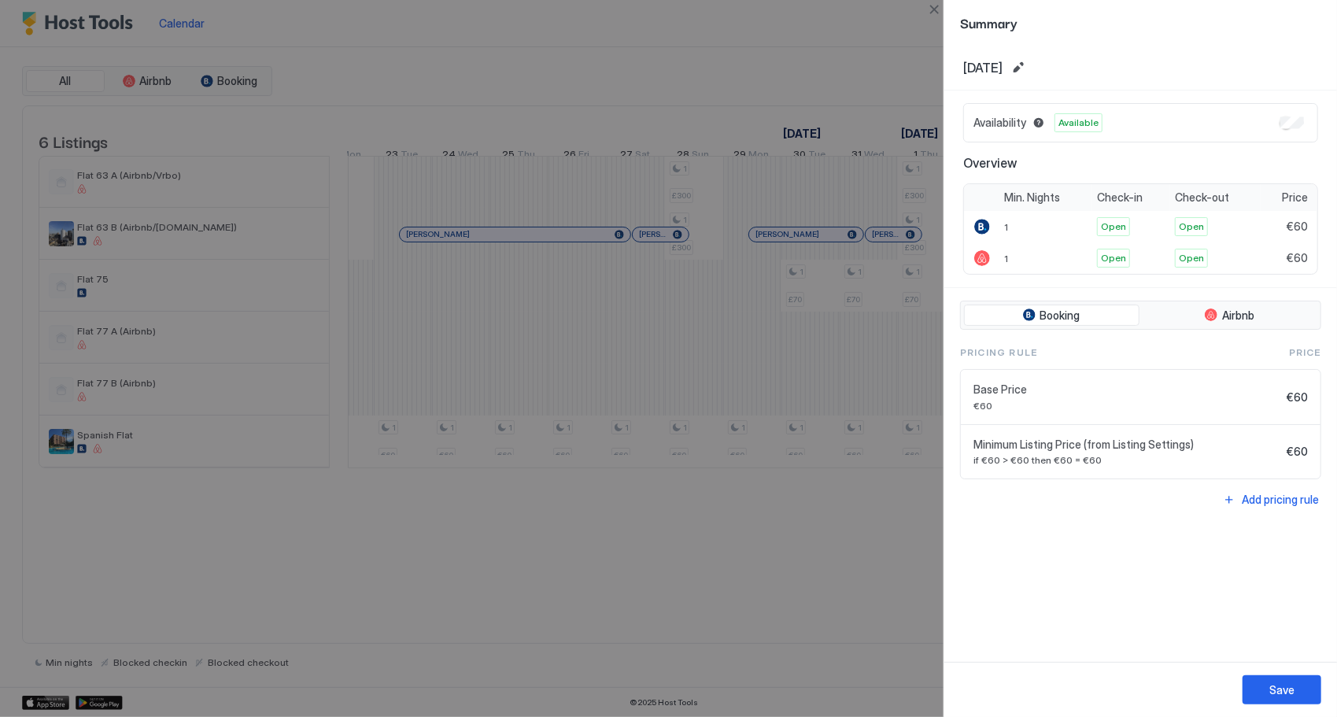
click at [871, 525] on div at bounding box center [668, 358] width 1337 height 717
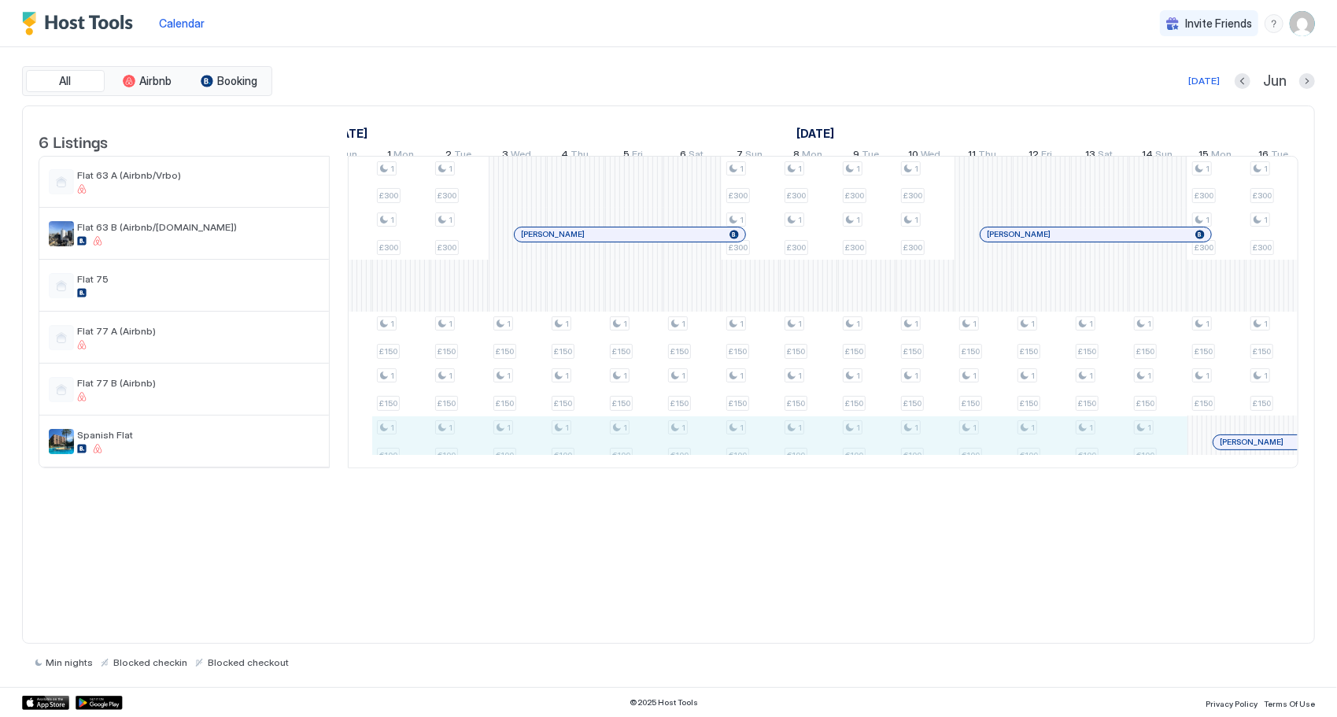
drag, startPoint x: 467, startPoint y: 452, endPoint x: 1163, endPoint y: 445, distance: 695.6
click at [1165, 447] on div "1 £300 1 £300 1 £150 1 £150 1 £300 1 £300 1 £150 1 £150 1 £150 1 £150 1 £150 1 …" at bounding box center [546, 312] width 3261 height 311
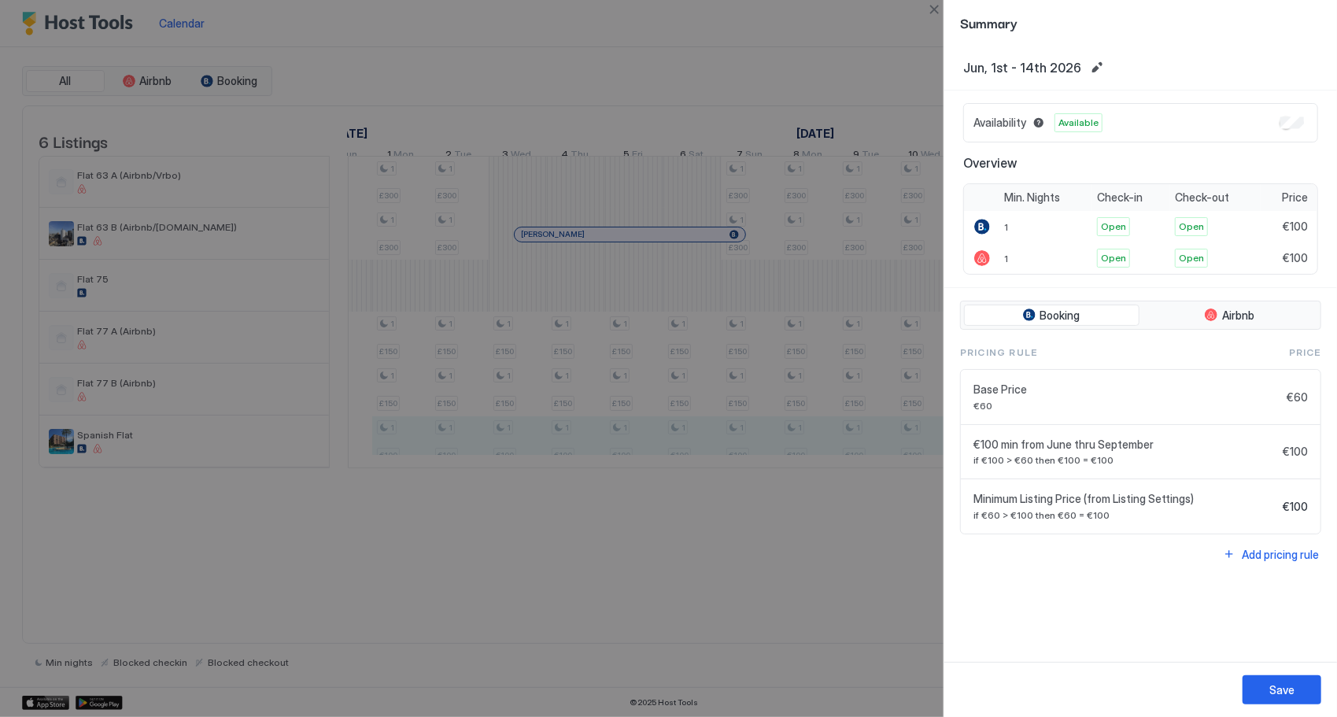
drag, startPoint x: 1292, startPoint y: 365, endPoint x: 1297, endPoint y: 348, distance: 17.9
click at [1292, 364] on div "Pricing Rule Price Base Price €60 €60 €100 min from June thru September if €100…" at bounding box center [1140, 439] width 361 height 189
drag, startPoint x: 1297, startPoint y: 348, endPoint x: 1287, endPoint y: 442, distance: 94.9
click at [1296, 360] on div "Pricing Rule Price Base Price €60 €60 €100 min from June thru September if €100…" at bounding box center [1140, 439] width 361 height 189
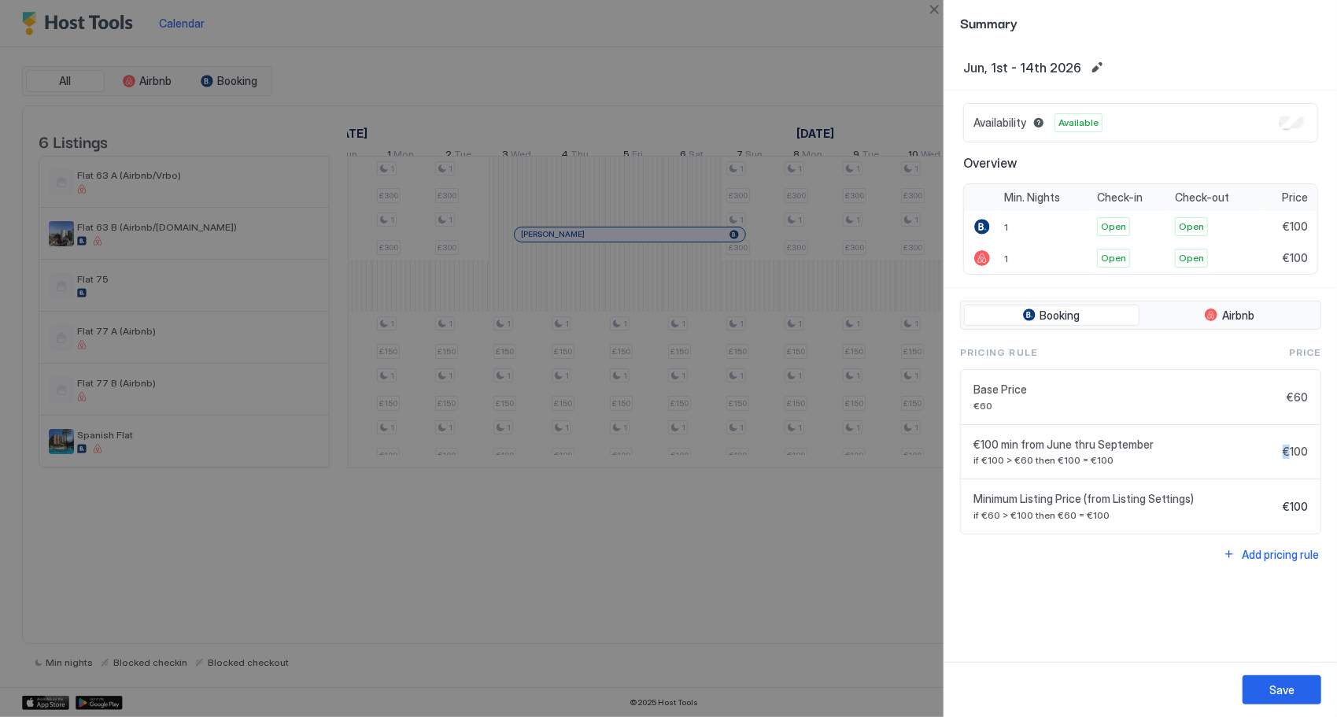
click at [1286, 445] on span "€100" at bounding box center [1295, 452] width 25 height 14
drag, startPoint x: 1286, startPoint y: 445, endPoint x: 1273, endPoint y: 476, distance: 33.2
click at [1273, 476] on div "Base Price €60 €60 €100 min from June thru September if €100 > €60 then €100 = …" at bounding box center [1140, 451] width 361 height 165
drag, startPoint x: 1273, startPoint y: 476, endPoint x: 1261, endPoint y: 488, distance: 16.7
click at [1264, 488] on div "Minimum Listing Price (from Listing Settings) if €60 > €100 then €60 = €100 €100" at bounding box center [1141, 506] width 360 height 54
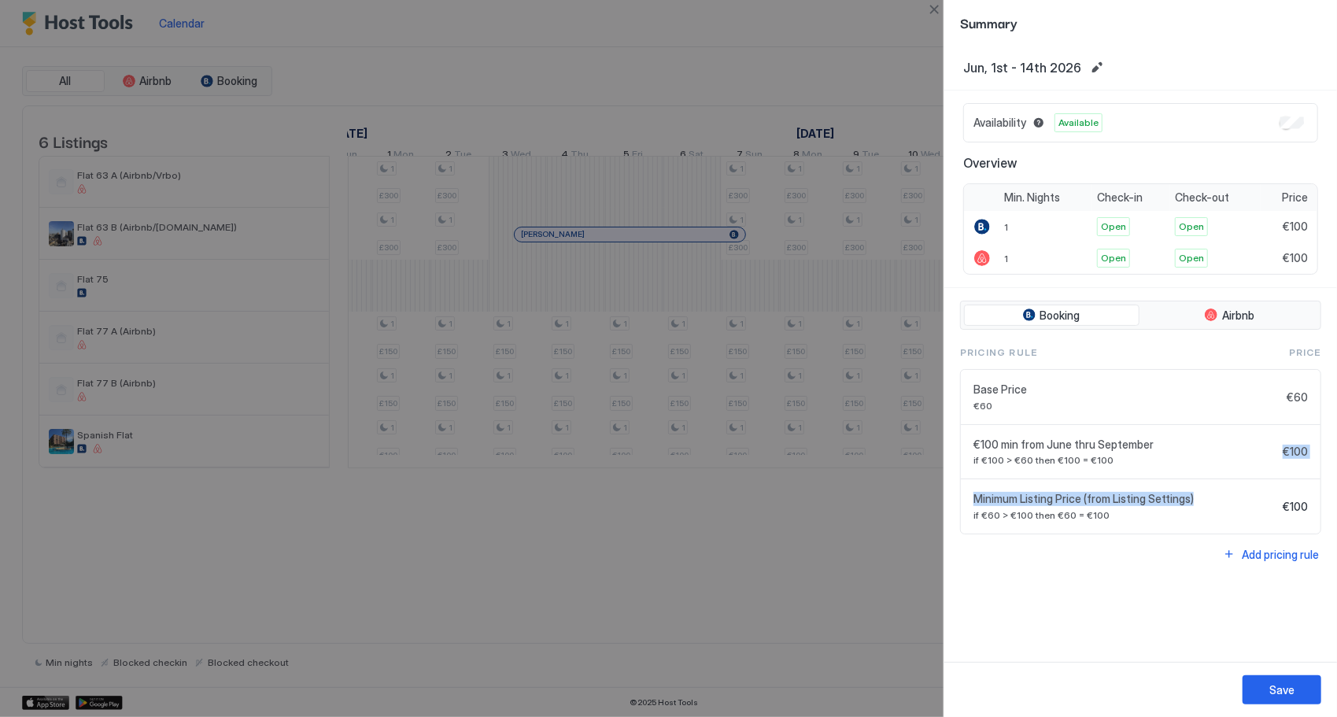
drag, startPoint x: 1261, startPoint y: 488, endPoint x: 1243, endPoint y: 480, distance: 19.7
click at [1261, 492] on span "Minimum Listing Price (from Listing Settings)" at bounding box center [1124, 499] width 303 height 14
click at [696, 598] on div at bounding box center [668, 358] width 1337 height 717
drag, startPoint x: 685, startPoint y: 622, endPoint x: 438, endPoint y: 663, distance: 250.4
click at [438, 665] on div at bounding box center [668, 358] width 1337 height 717
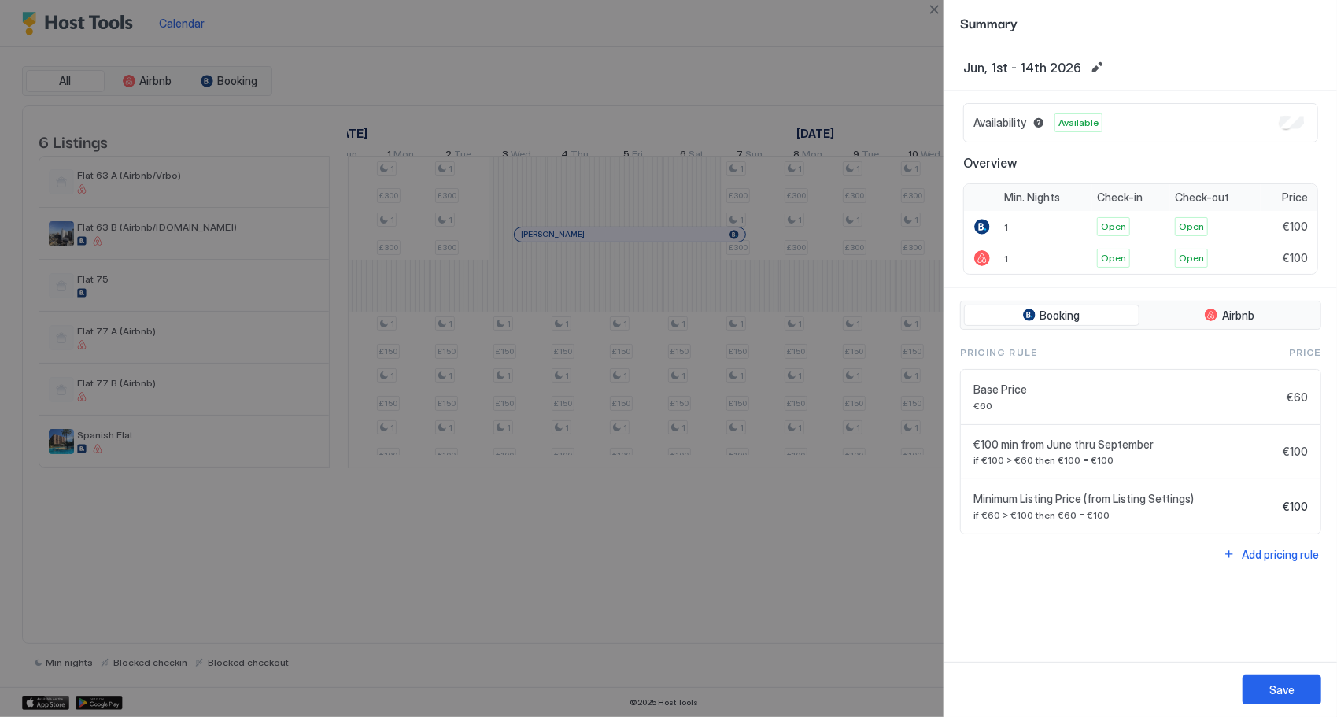
click at [969, 537] on div "Booking Airbnb Pricing Rule Price Base Price €60 €60 €100 min from June thru Se…" at bounding box center [1140, 433] width 361 height 264
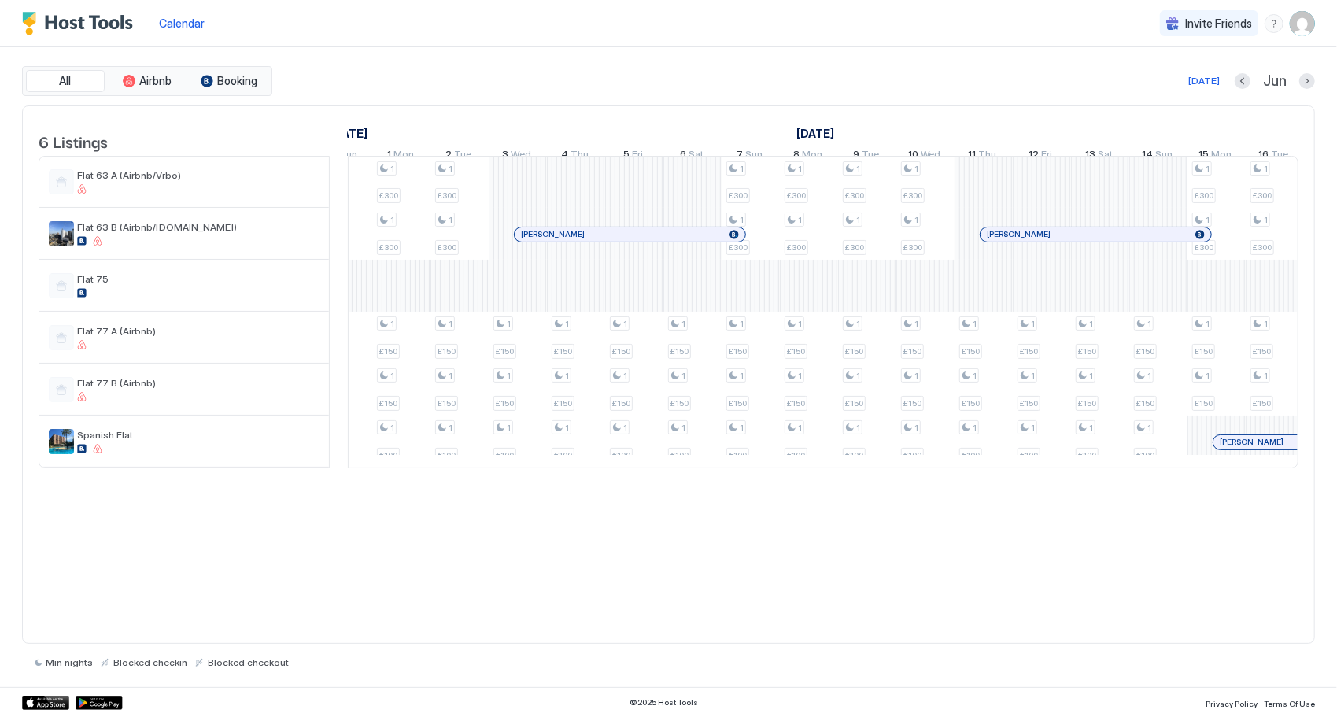
click at [1300, 18] on img "User profile" at bounding box center [1302, 23] width 25 height 25
click at [1228, 118] on div "Logout" at bounding box center [1213, 115] width 187 height 14
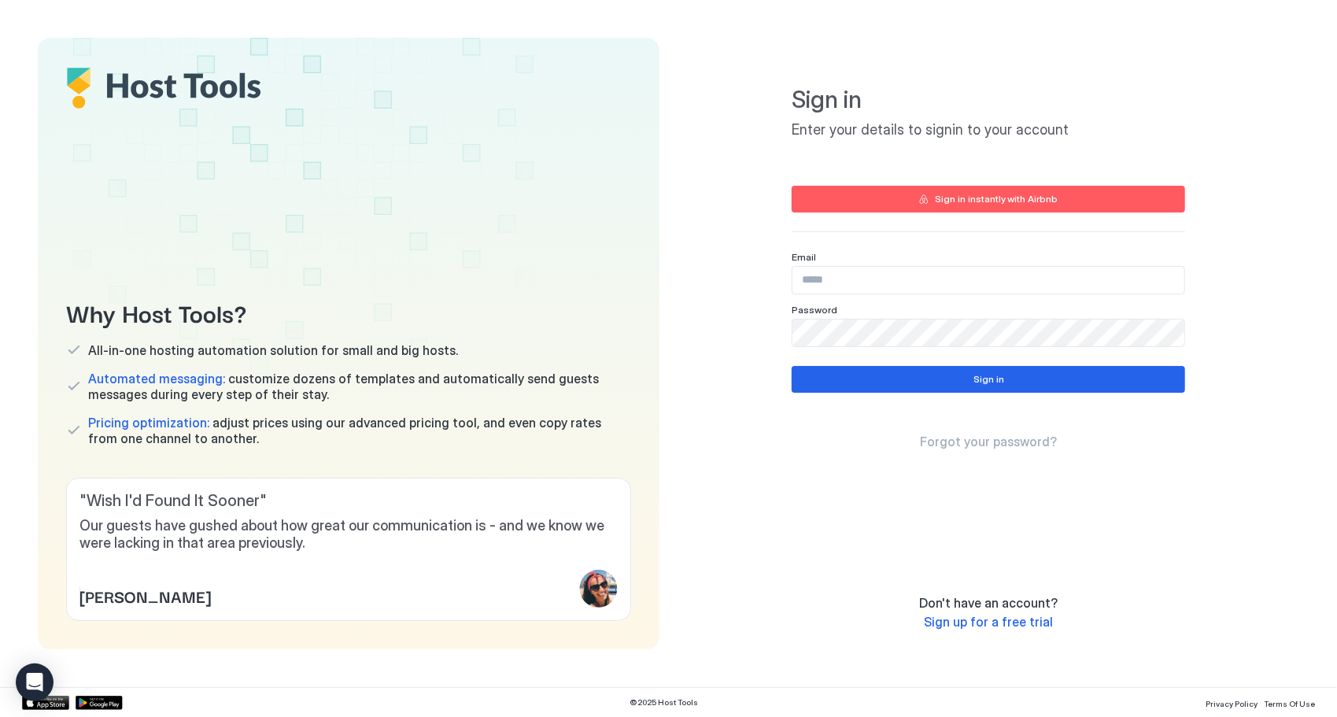
type input "**********"
drag, startPoint x: 999, startPoint y: 284, endPoint x: 960, endPoint y: 279, distance: 39.7
click at [1000, 284] on input "**********" at bounding box center [988, 280] width 392 height 27
click at [1330, 197] on div "Why Host Tools? All-in-one hosting automation solution for small and big hosts.…" at bounding box center [668, 343] width 1337 height 687
click at [1073, 381] on button "Sign in" at bounding box center [988, 379] width 393 height 27
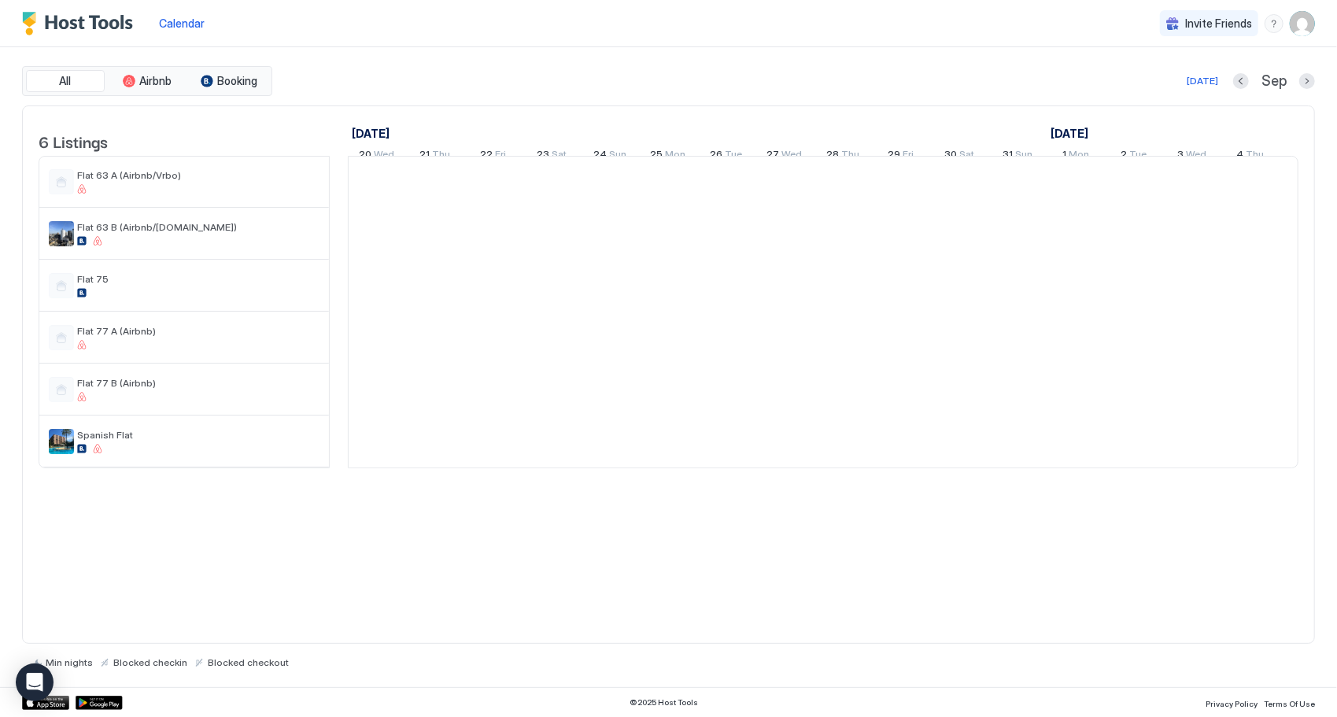
scroll to position [0, 874]
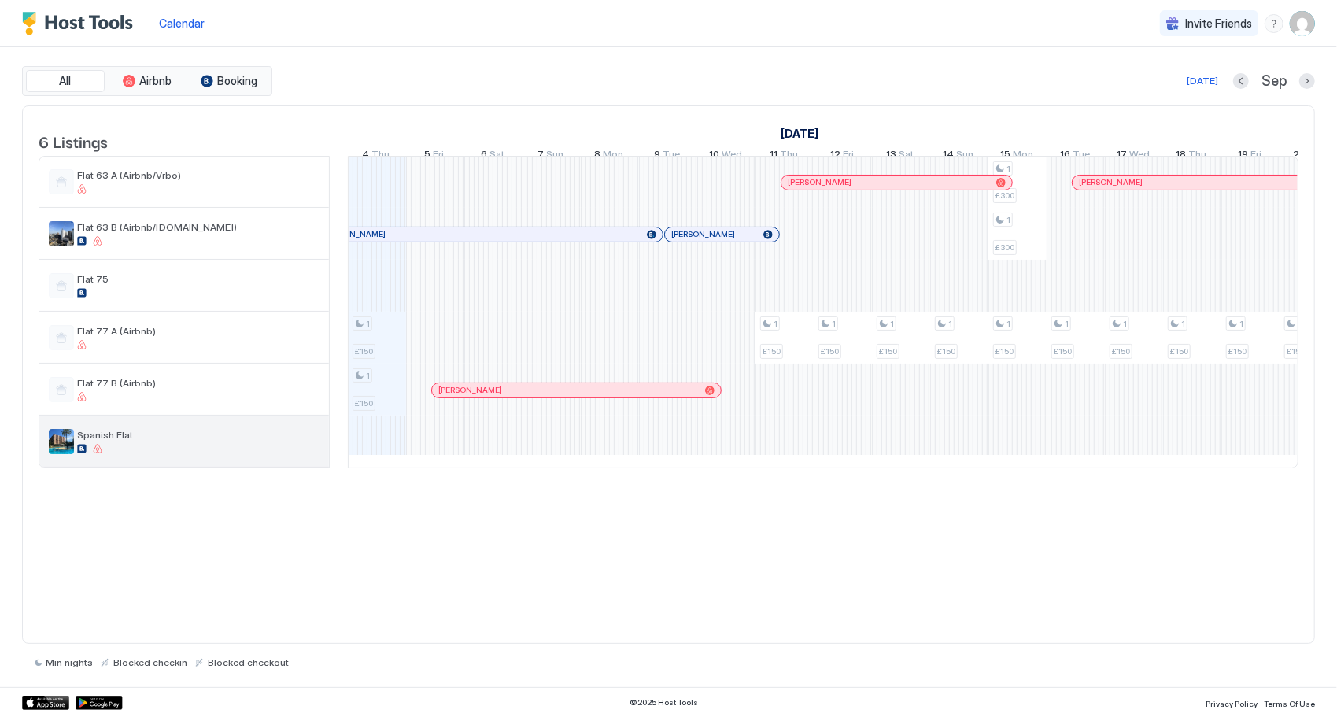
click at [70, 449] on img "listing image" at bounding box center [61, 441] width 25 height 25
click at [71, 449] on img "listing image" at bounding box center [61, 441] width 25 height 25
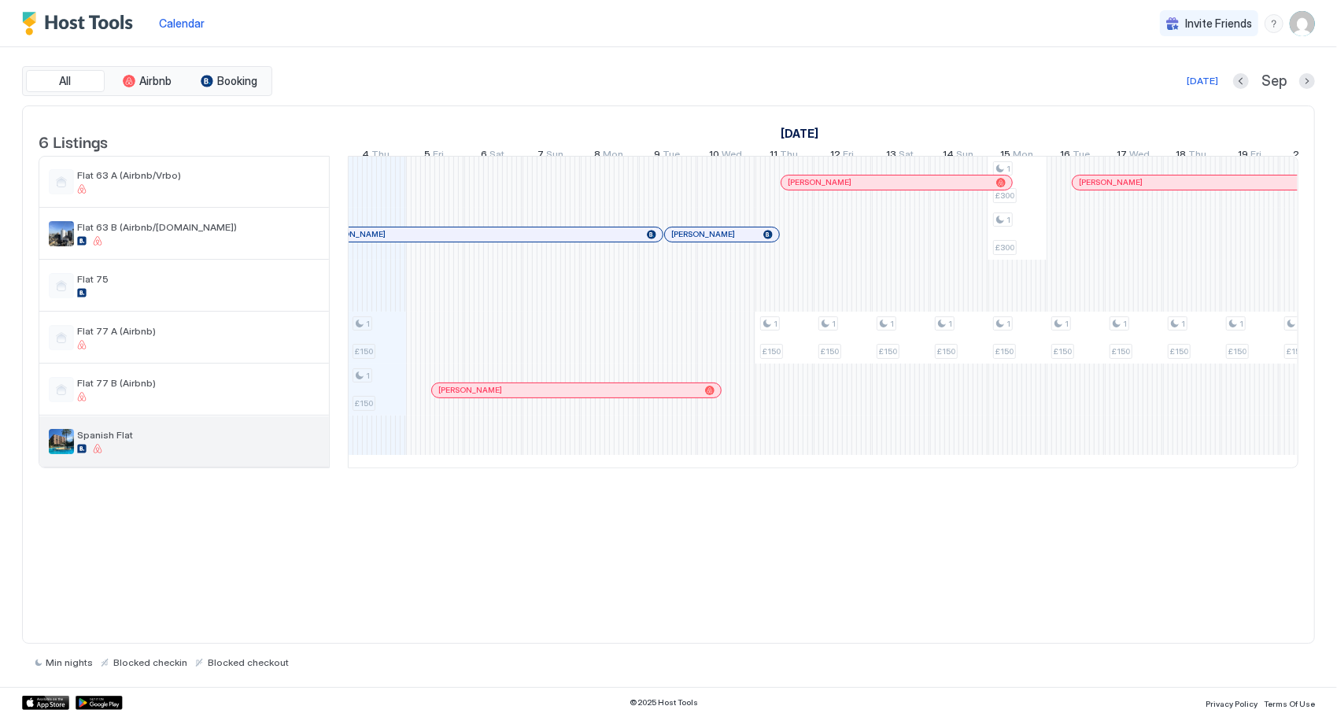
click at [71, 449] on img "listing image" at bounding box center [61, 441] width 25 height 25
drag, startPoint x: 74, startPoint y: 449, endPoint x: 96, endPoint y: 518, distance: 72.7
click at [98, 518] on div "6 Listings [DATE] [DATE] [DATE] 20 Wed 21 Thu 22 Fri 23 Sat 24 Sun 25 Mon 26 Tu…" at bounding box center [668, 374] width 1293 height 539
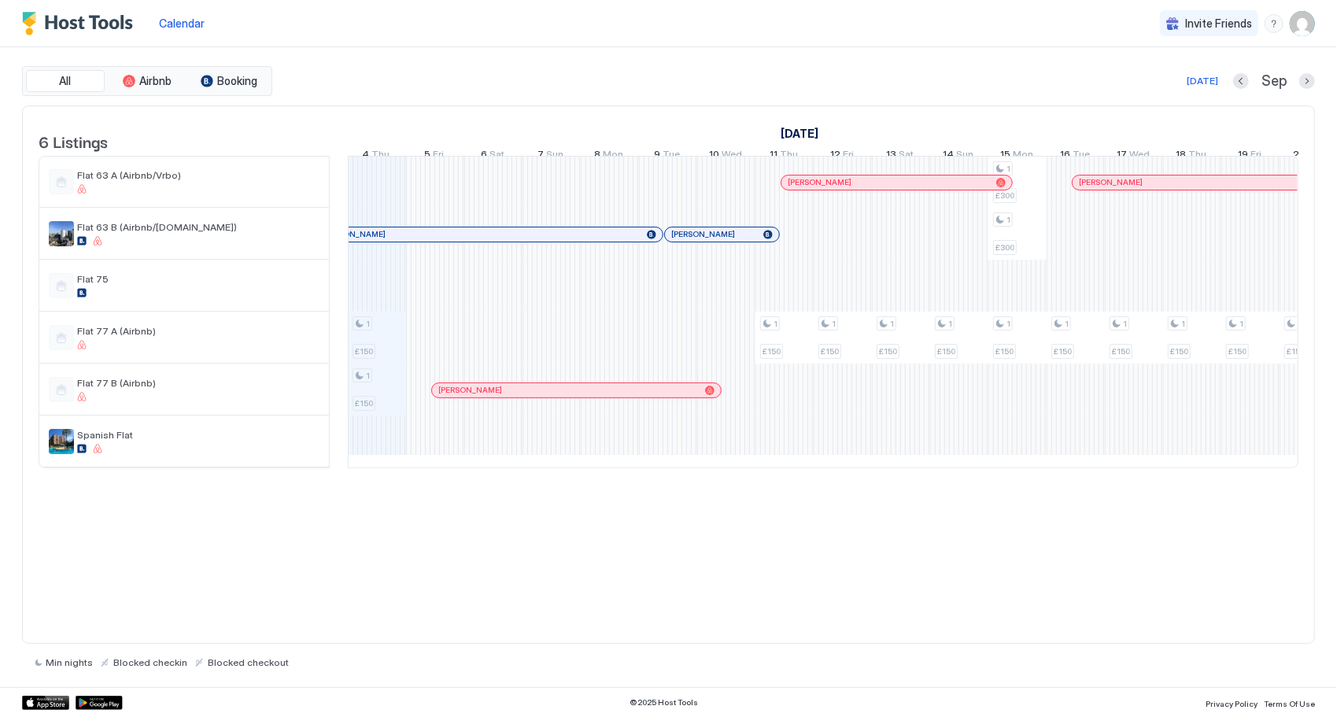
click at [181, 23] on span "Calendar" at bounding box center [182, 23] width 46 height 13
click at [202, 24] on span "Calendar" at bounding box center [182, 23] width 46 height 13
click at [200, 25] on span "Calendar" at bounding box center [182, 23] width 46 height 13
click at [198, 27] on span "Calendar" at bounding box center [182, 23] width 46 height 13
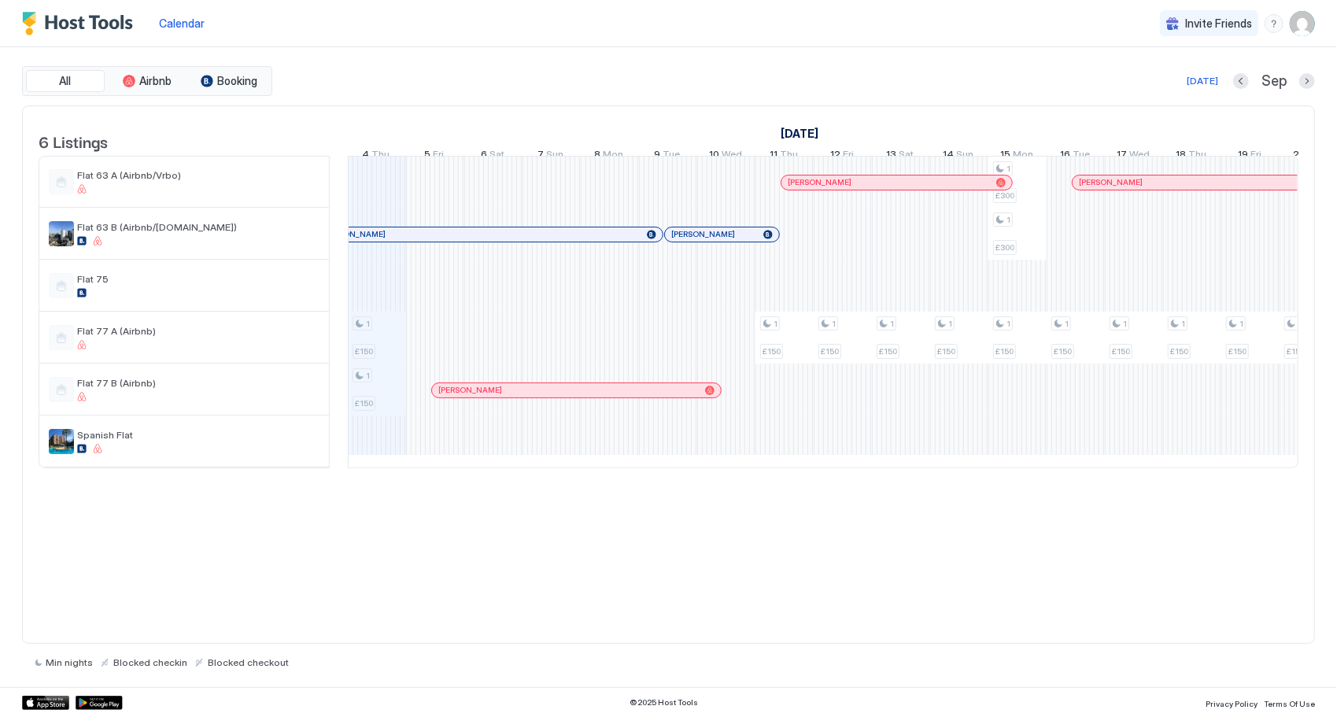
click at [198, 28] on span "Calendar" at bounding box center [182, 23] width 46 height 13
click at [1301, 31] on img "User profile" at bounding box center [1302, 23] width 25 height 25
click at [1191, 92] on div "Settings" at bounding box center [1214, 89] width 200 height 28
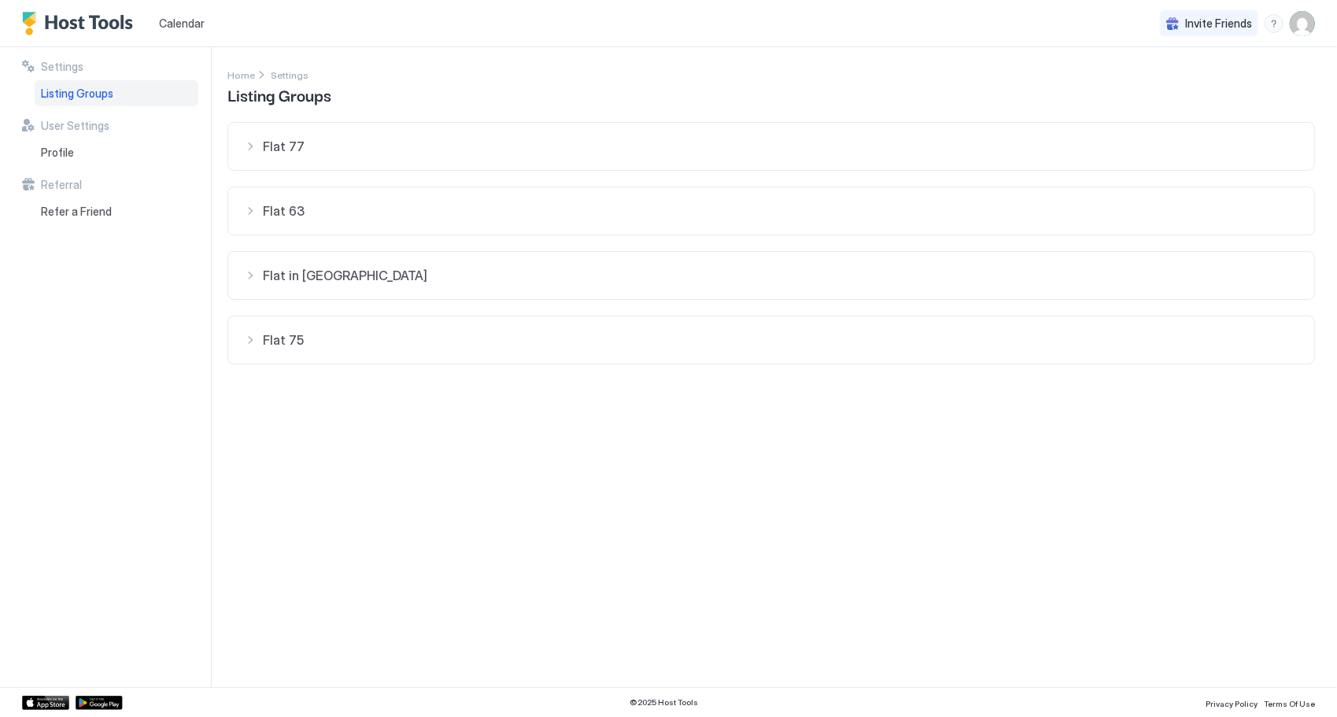
click at [327, 143] on span "Flat 77" at bounding box center [781, 146] width 1036 height 16
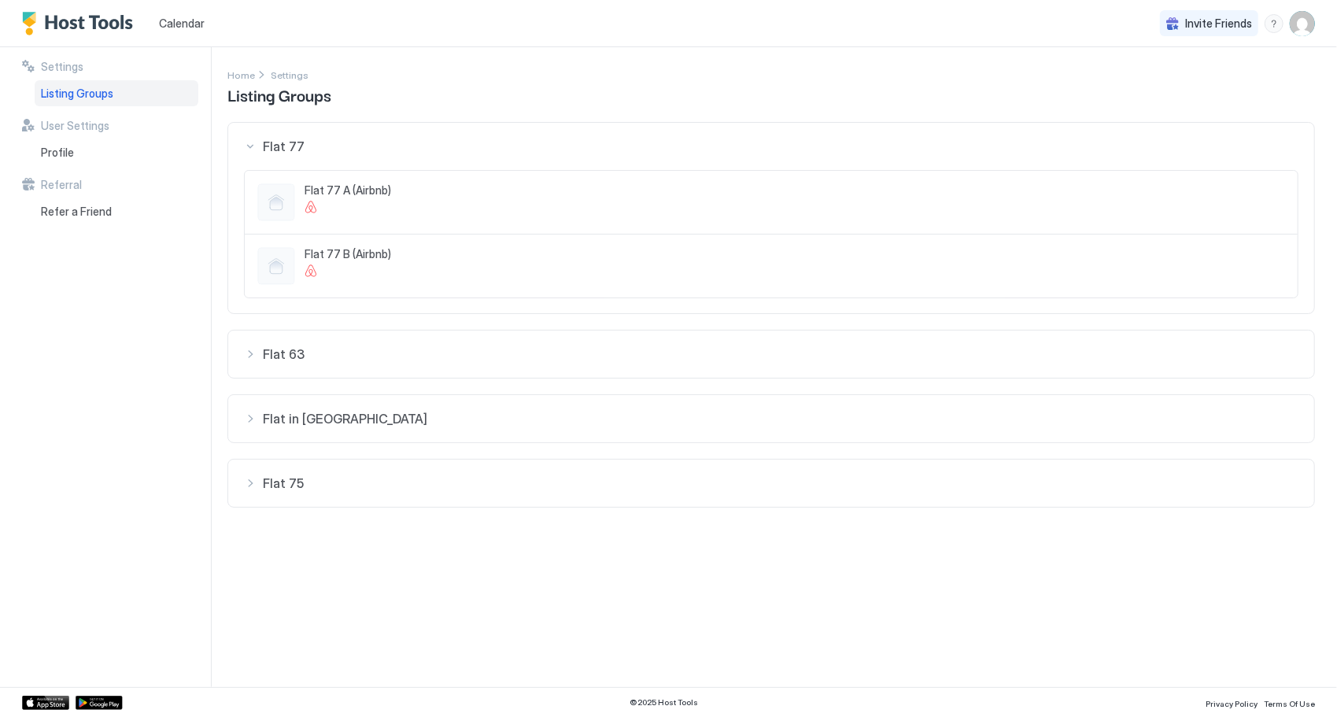
click at [327, 143] on span "Flat 77" at bounding box center [781, 146] width 1036 height 16
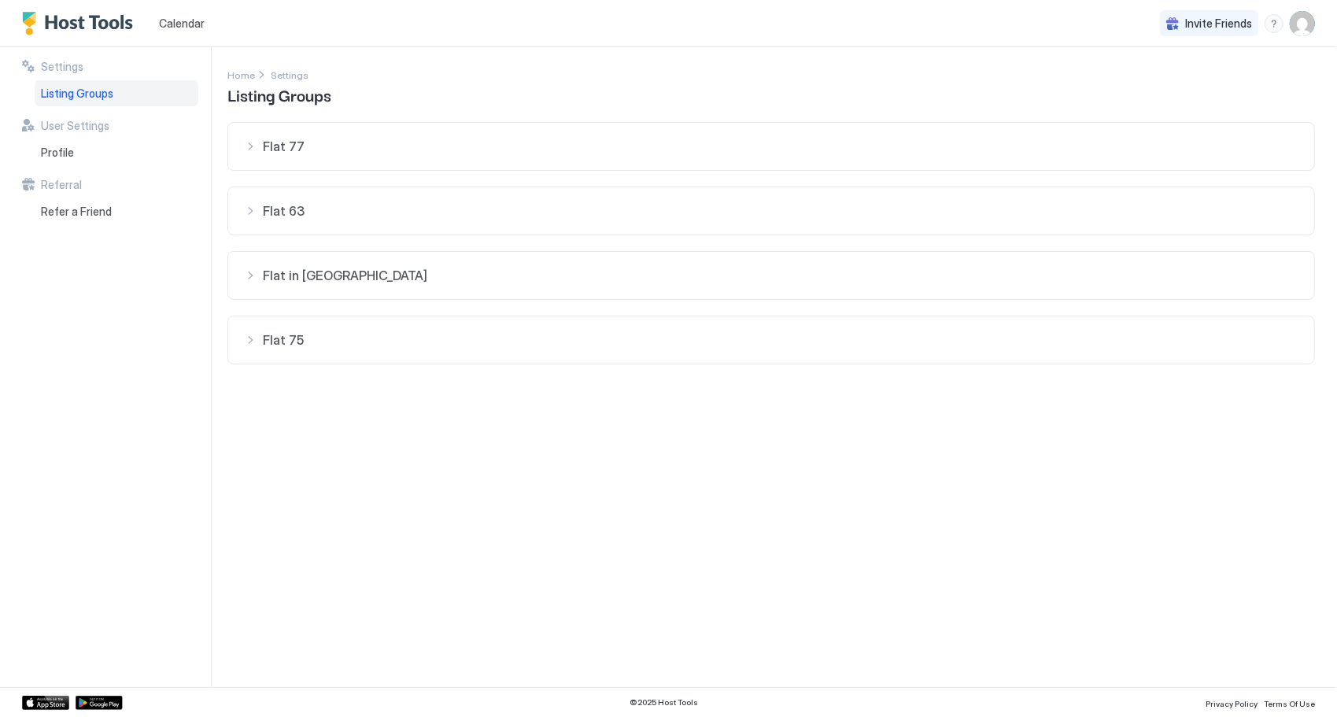
click at [293, 356] on button "Flat 75" at bounding box center [771, 339] width 1086 height 47
click at [291, 283] on button "Flat in [GEOGRAPHIC_DATA]" at bounding box center [771, 275] width 1086 height 47
click at [349, 282] on button "Flat in [GEOGRAPHIC_DATA]" at bounding box center [771, 275] width 1086 height 47
click at [318, 225] on button "Flat 63" at bounding box center [771, 210] width 1086 height 47
click at [314, 272] on div at bounding box center [311, 271] width 13 height 13
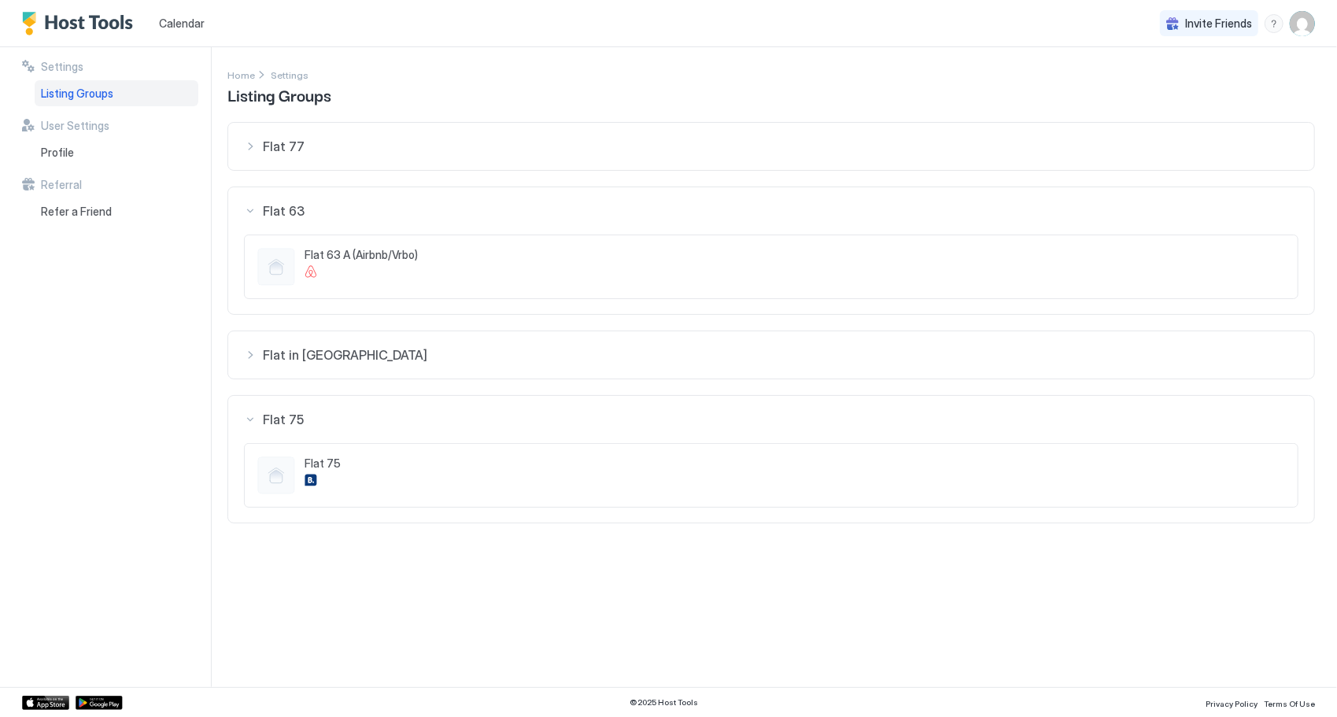
click at [264, 270] on div at bounding box center [276, 267] width 38 height 38
click at [264, 269] on div at bounding box center [276, 267] width 38 height 38
click at [369, 271] on div at bounding box center [795, 271] width 980 height 13
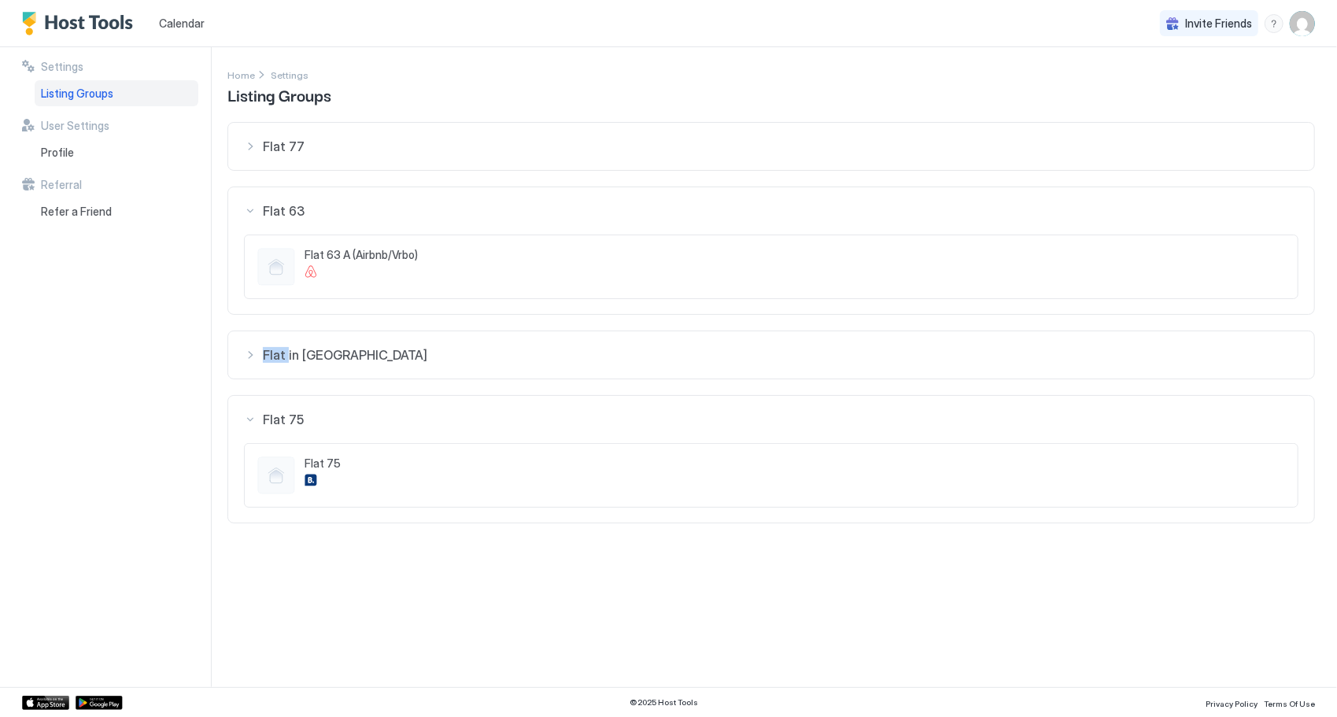
click at [250, 212] on div "Flat 63" at bounding box center [771, 211] width 1054 height 16
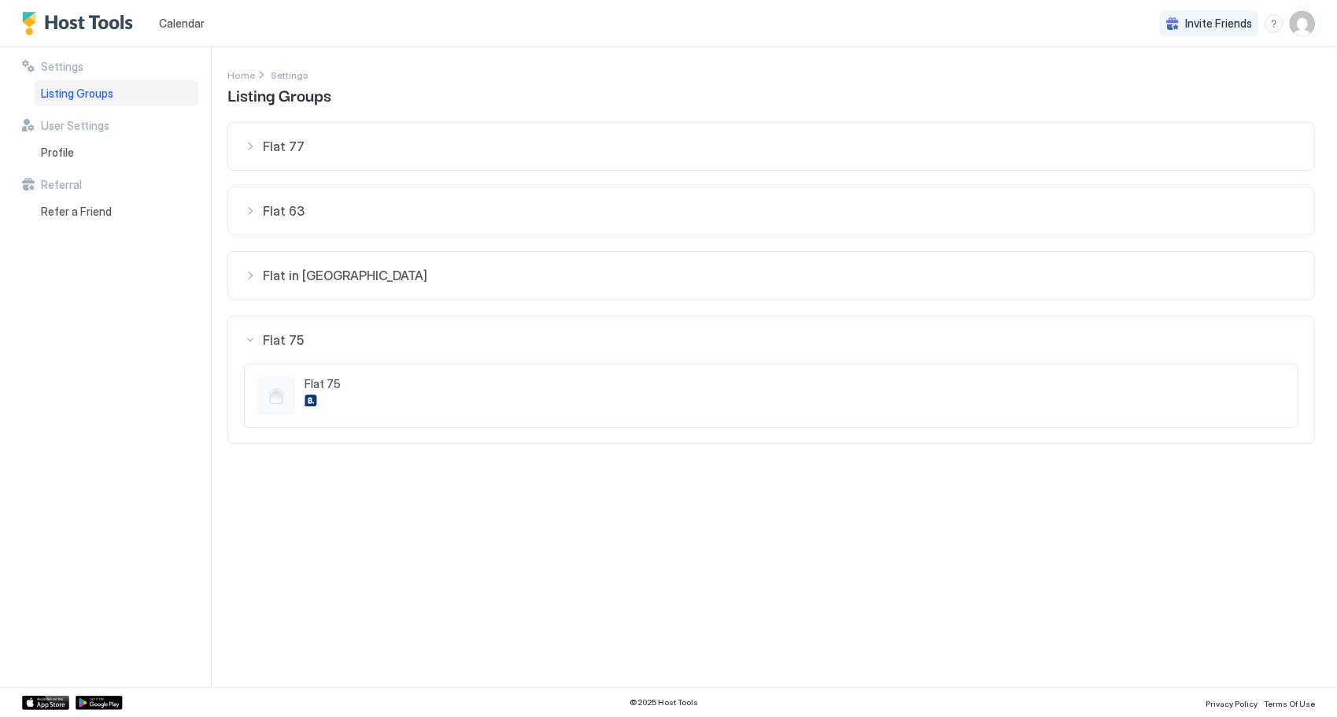
click at [323, 378] on span "Flat 75" at bounding box center [795, 384] width 980 height 14
click at [322, 378] on span "Flat 75" at bounding box center [795, 384] width 980 height 14
drag, startPoint x: 322, startPoint y: 378, endPoint x: 415, endPoint y: 406, distance: 97.8
click at [424, 408] on div "Flat 75" at bounding box center [795, 396] width 980 height 38
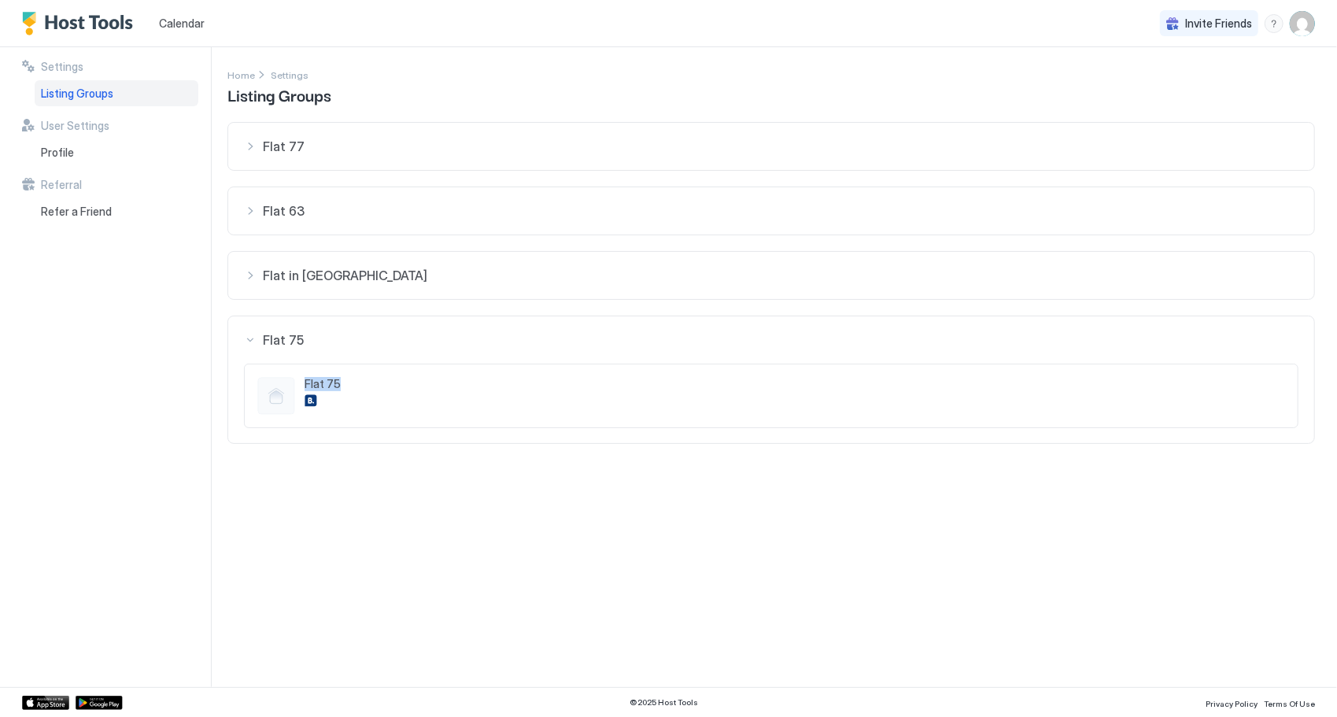
click at [249, 343] on div "Flat 75" at bounding box center [771, 340] width 1054 height 16
click at [264, 268] on span "Flat in [GEOGRAPHIC_DATA]" at bounding box center [781, 276] width 1036 height 16
drag, startPoint x: 253, startPoint y: 268, endPoint x: 201, endPoint y: 286, distance: 55.0
click at [254, 268] on div "Flat in [GEOGRAPHIC_DATA]" at bounding box center [771, 276] width 1054 height 16
click at [94, 157] on div "Profile" at bounding box center [117, 152] width 164 height 27
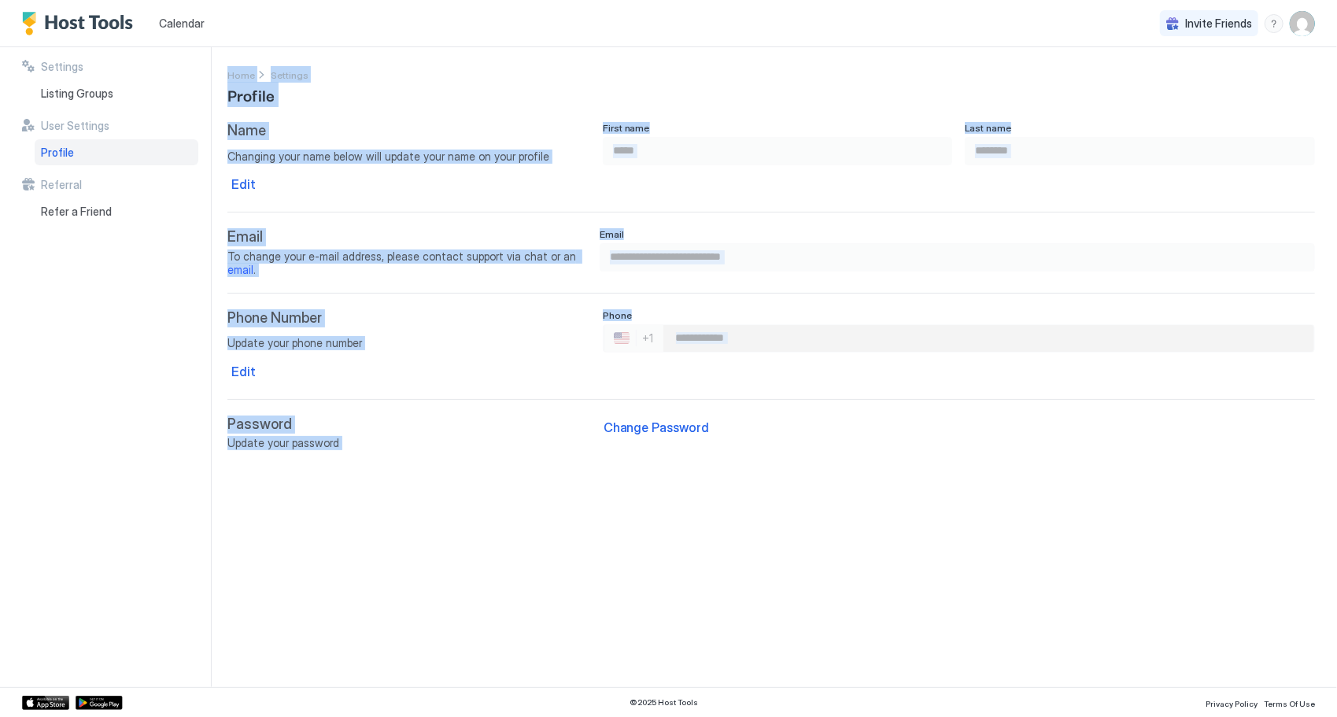
drag, startPoint x: 604, startPoint y: 535, endPoint x: 581, endPoint y: 515, distance: 30.1
click at [603, 536] on div "**********" at bounding box center [781, 367] width 1109 height 640
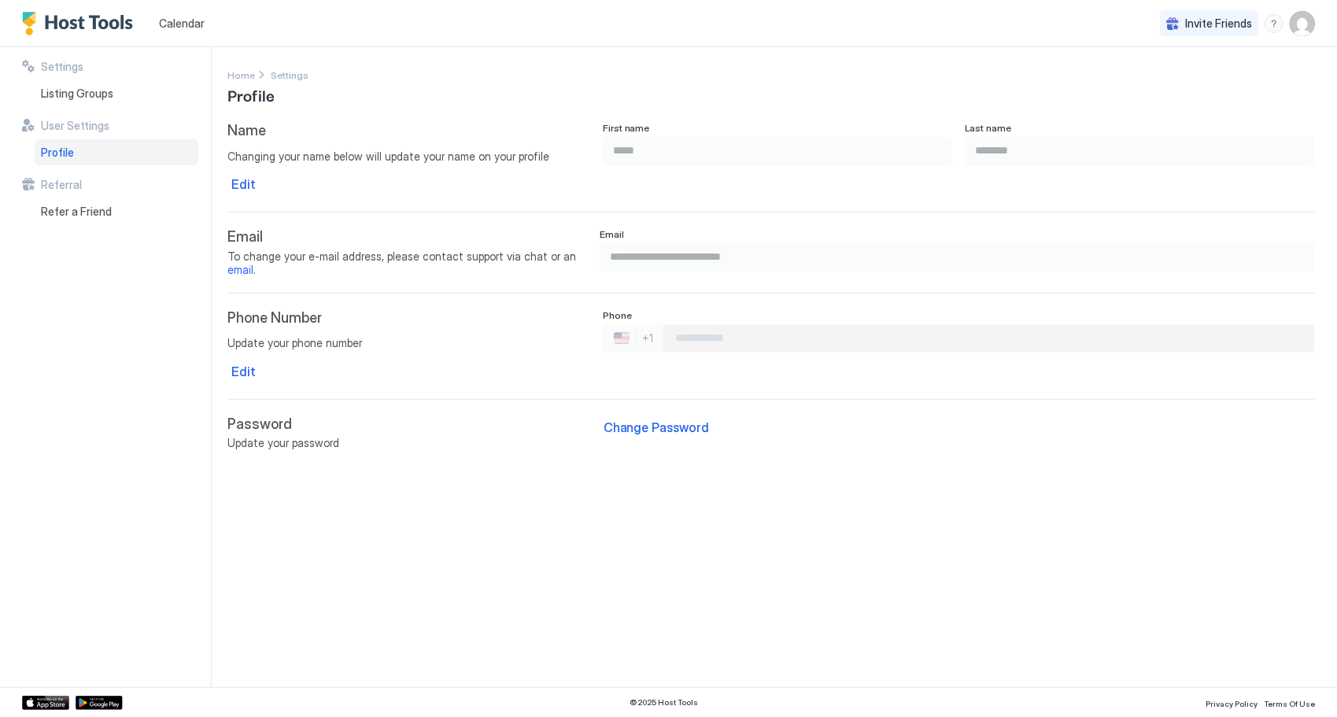
drag, startPoint x: 38, startPoint y: 352, endPoint x: 40, endPoint y: 327, distance: 25.3
click at [37, 350] on div "Settings Listing Groups User Settings Profile Referral Refer a Friend" at bounding box center [116, 367] width 189 height 640
click at [38, 23] on img "Host Tools Logo" at bounding box center [81, 24] width 118 height 24
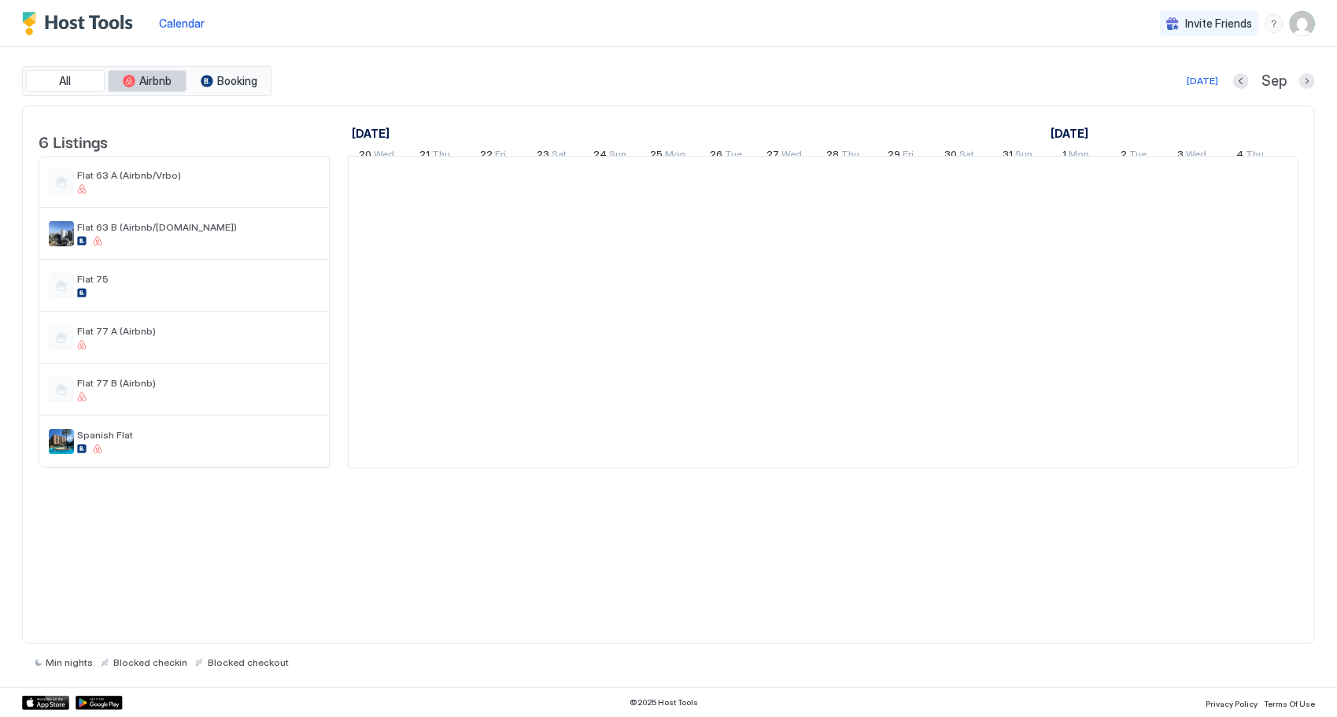
scroll to position [0, 874]
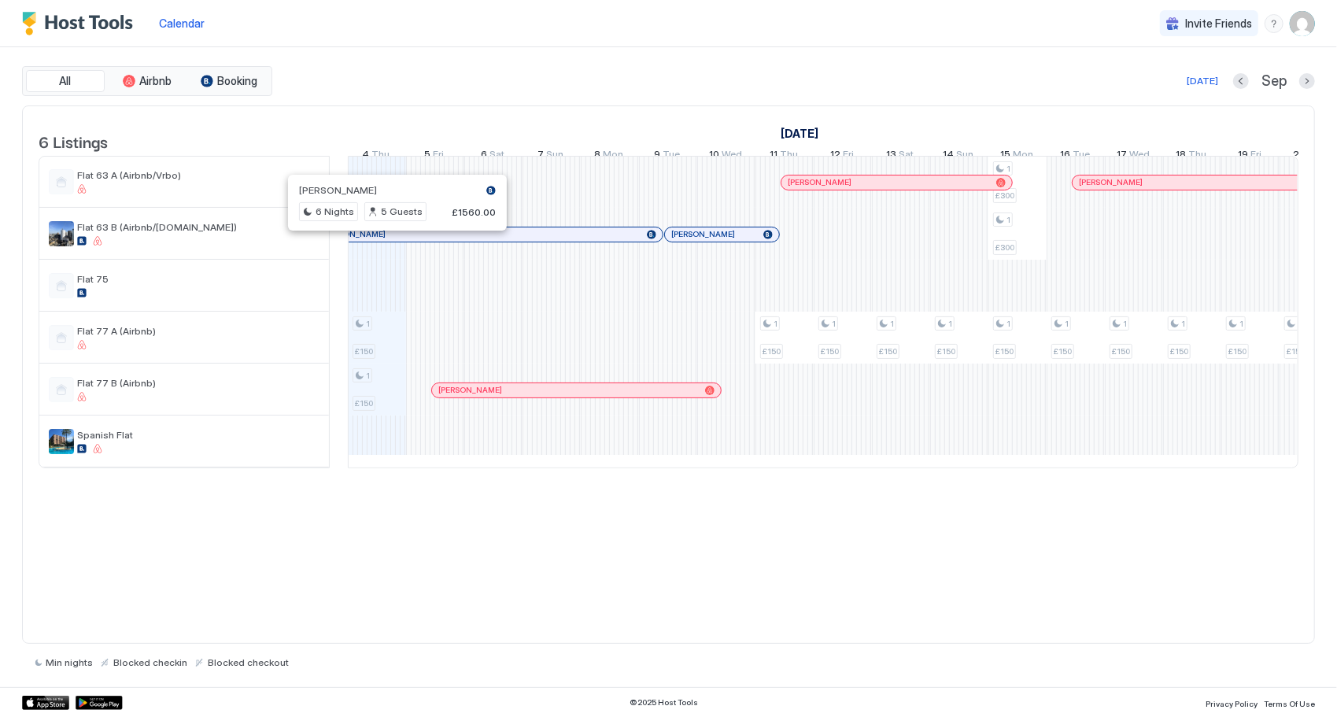
click at [1271, 22] on div "menu" at bounding box center [1273, 23] width 19 height 19
click at [896, 640] on div at bounding box center [668, 358] width 1337 height 717
click at [578, 584] on div "6 Listings [DATE] [DATE] [DATE] 20 Wed 21 Thu 22 Fri 23 Sat 24 Sun 25 Mon 26 Tu…" at bounding box center [668, 374] width 1293 height 539
click at [543, 514] on div "6 Listings [DATE] [DATE] [DATE] 20 Wed 21 Thu 22 Fri 23 Sat 24 Sun 25 Mon 26 Tu…" at bounding box center [668, 374] width 1293 height 539
